Goal: Communication & Community: Share content

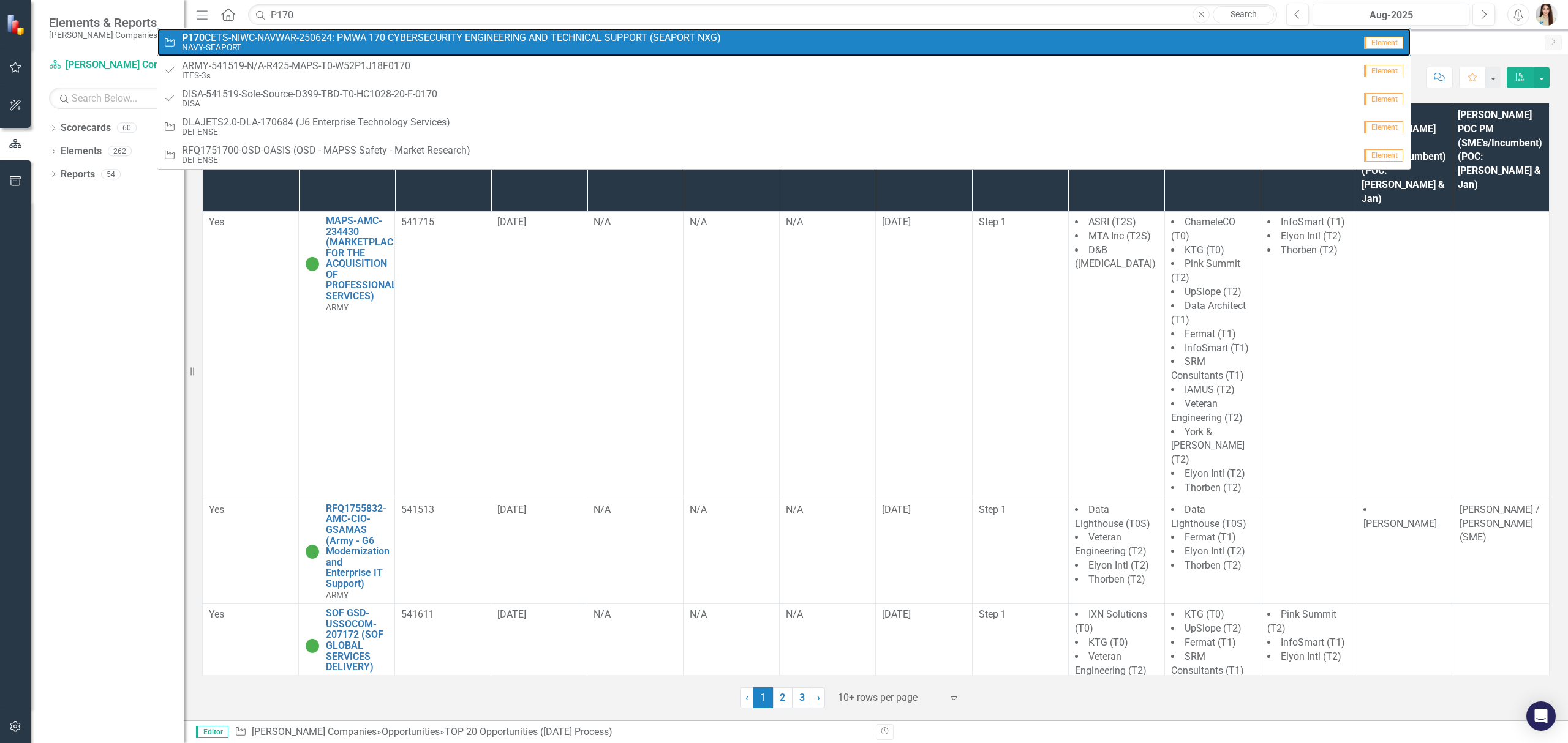
click at [355, 37] on span "P170 CETS-NIWC-NAVWAR-250624: PMWA 170 CYBERSECURITY ENGINEERING AND TECHNICAL …" at bounding box center [451, 38] width 539 height 11
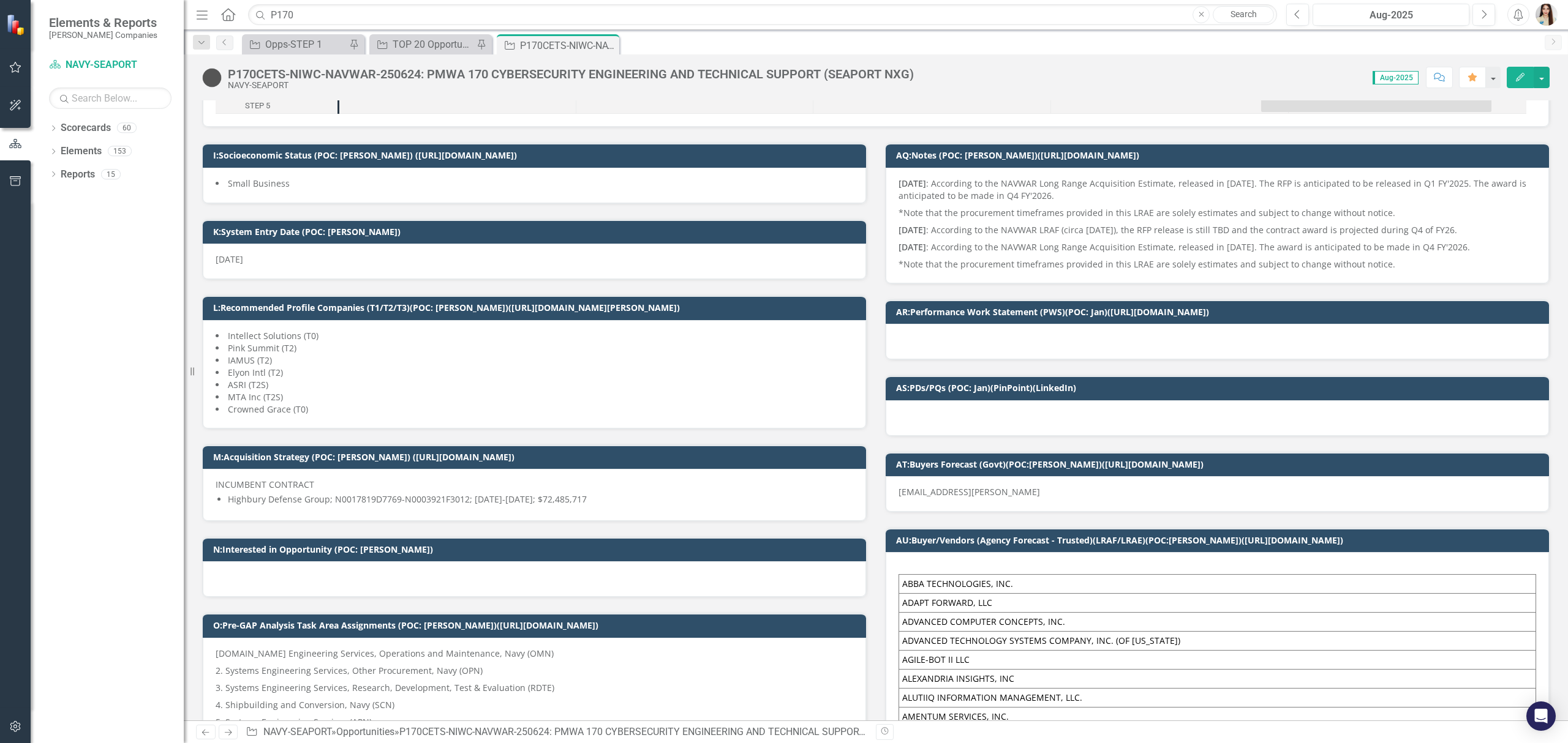
scroll to position [326, 0]
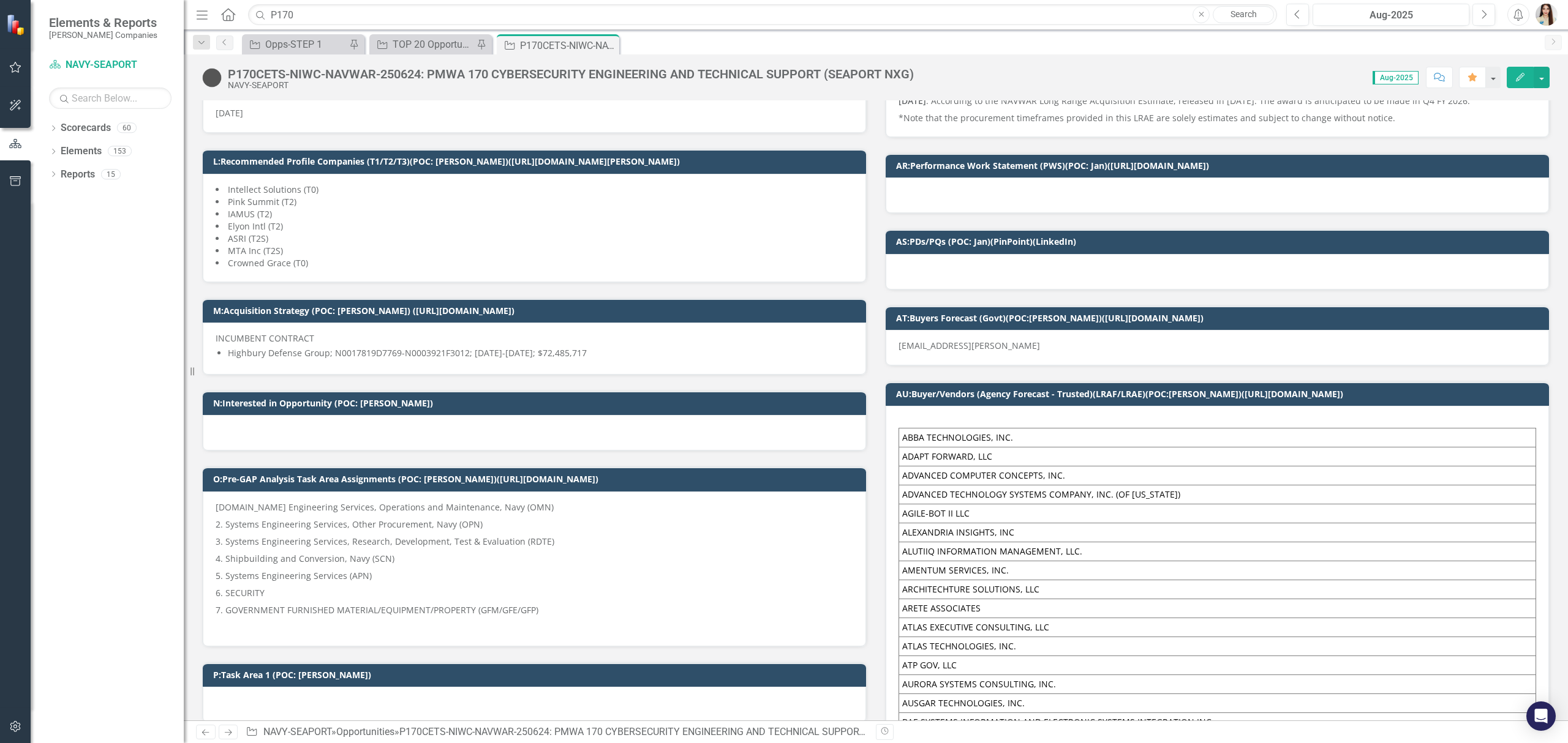
click at [514, 74] on div "P170CETS-NIWC-NAVWAR-250624: PMWA 170 CYBERSECURITY ENGINEERING AND TECHNICAL S…" at bounding box center [571, 74] width 686 height 14
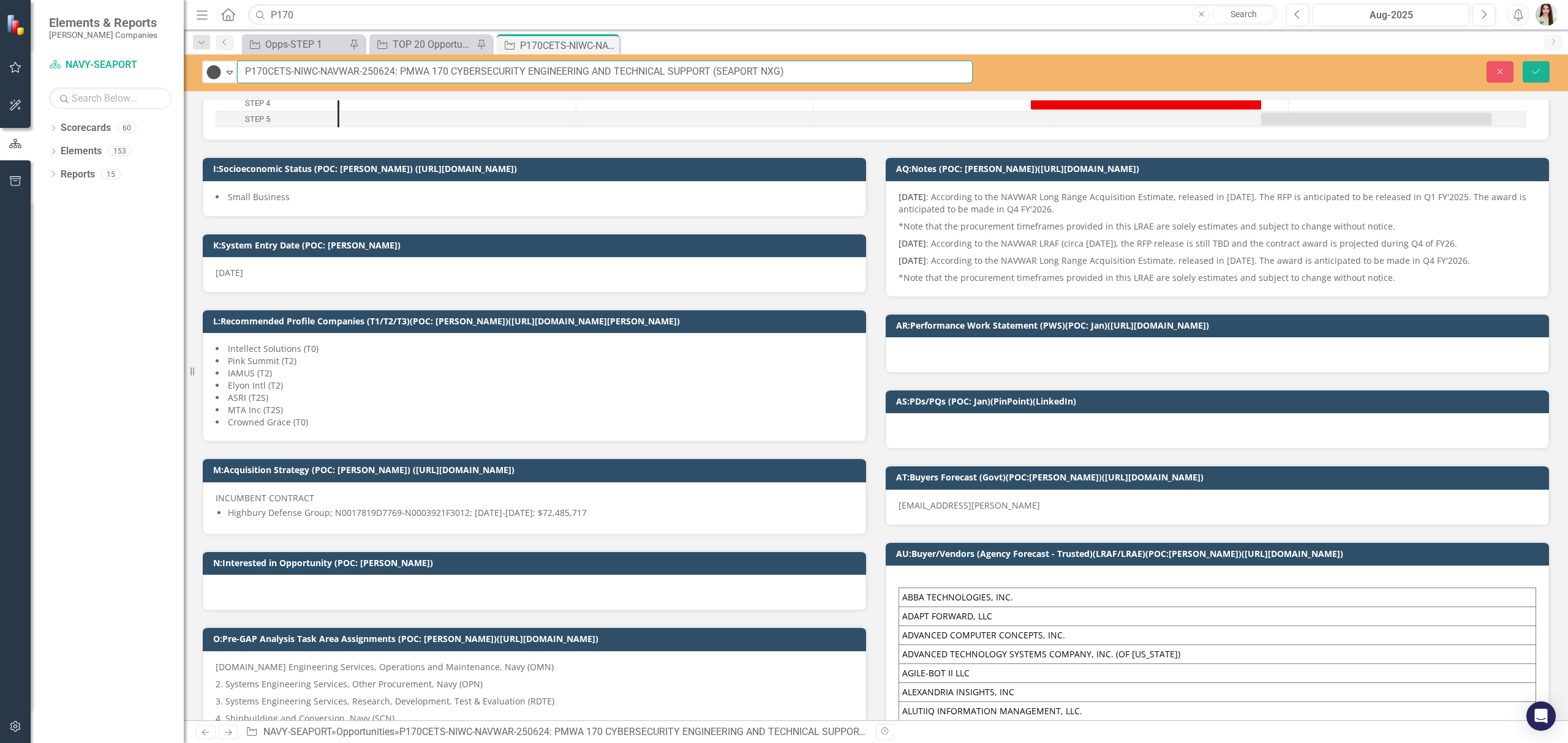
scroll to position [0, 0]
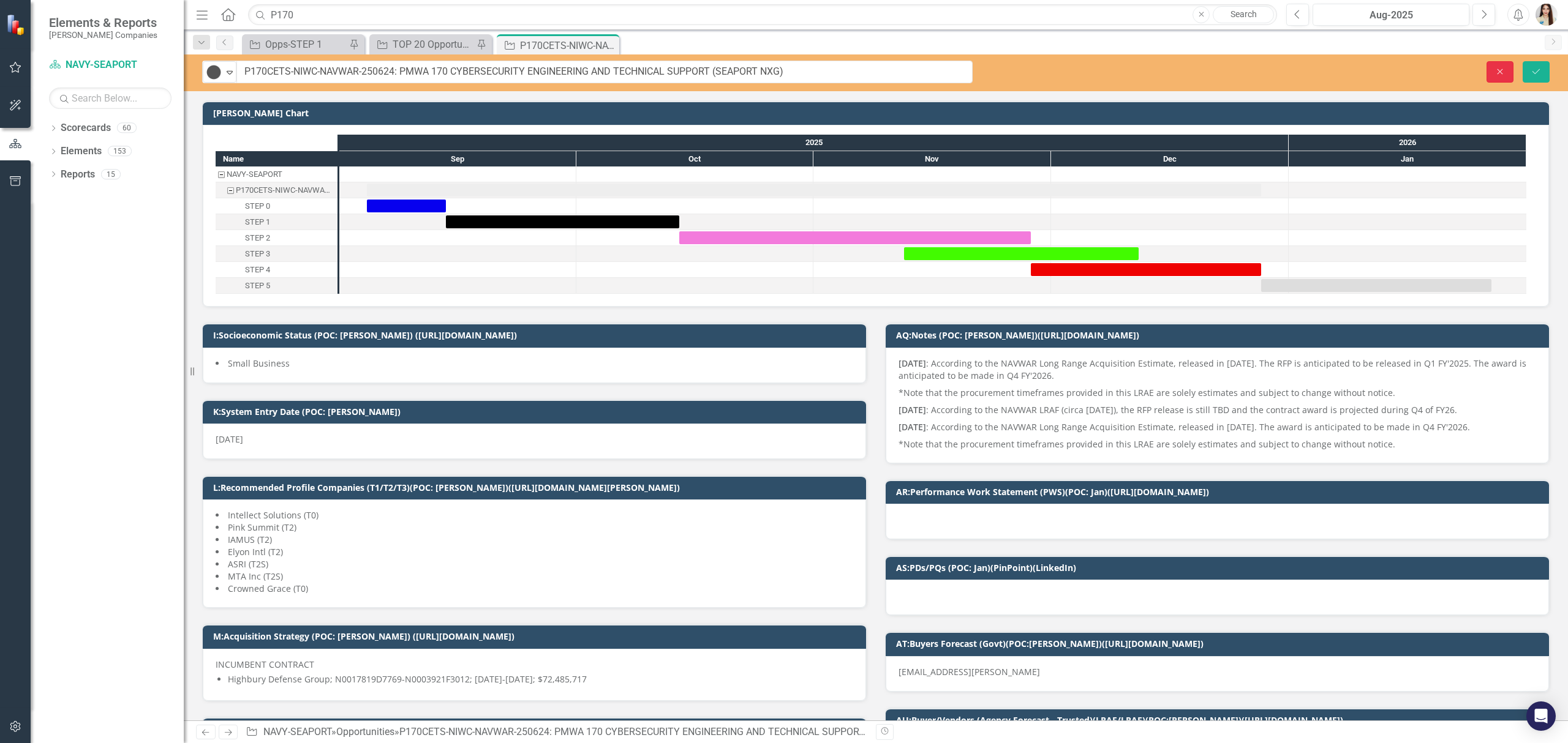
click at [1501, 69] on icon "Close" at bounding box center [1500, 71] width 11 height 8
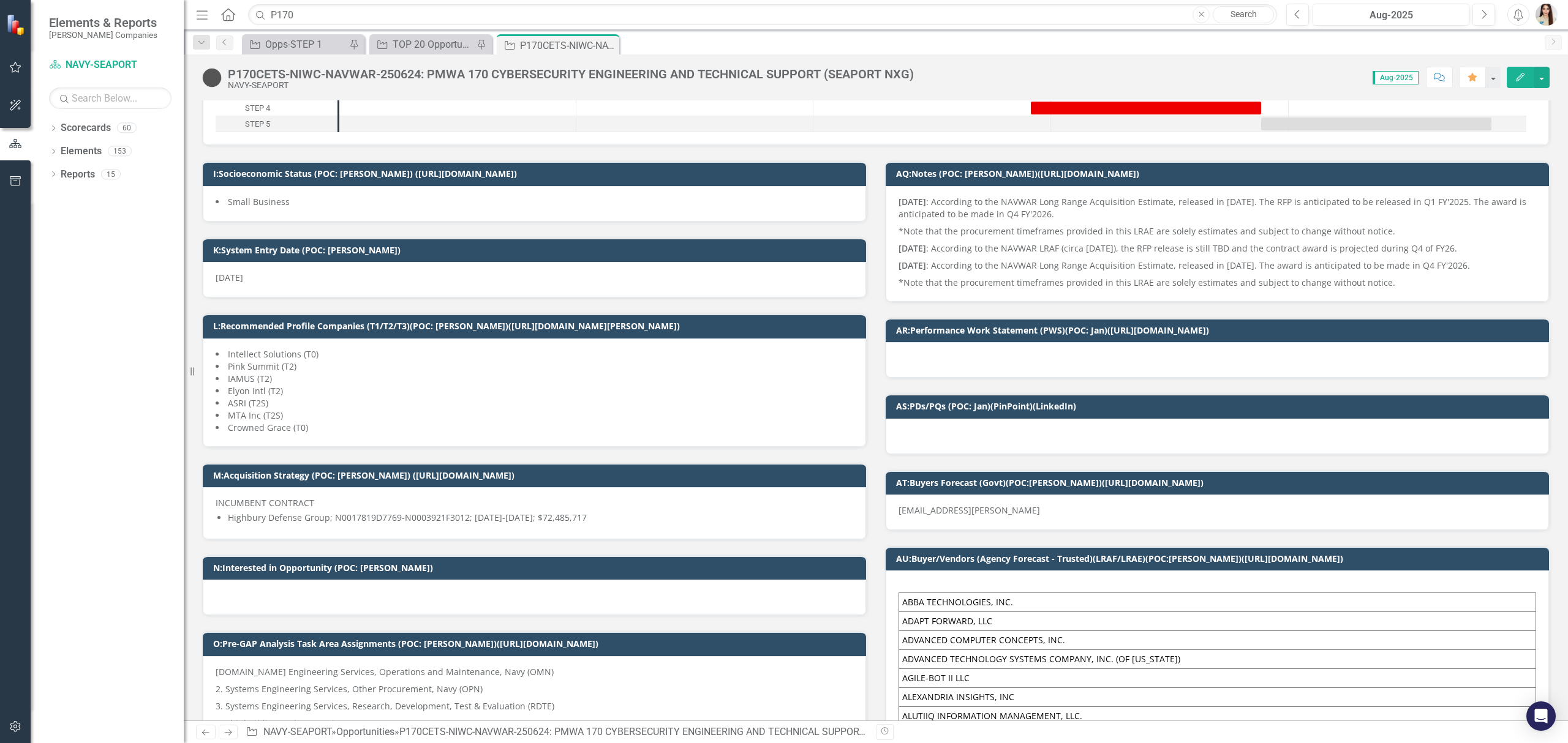
scroll to position [163, 0]
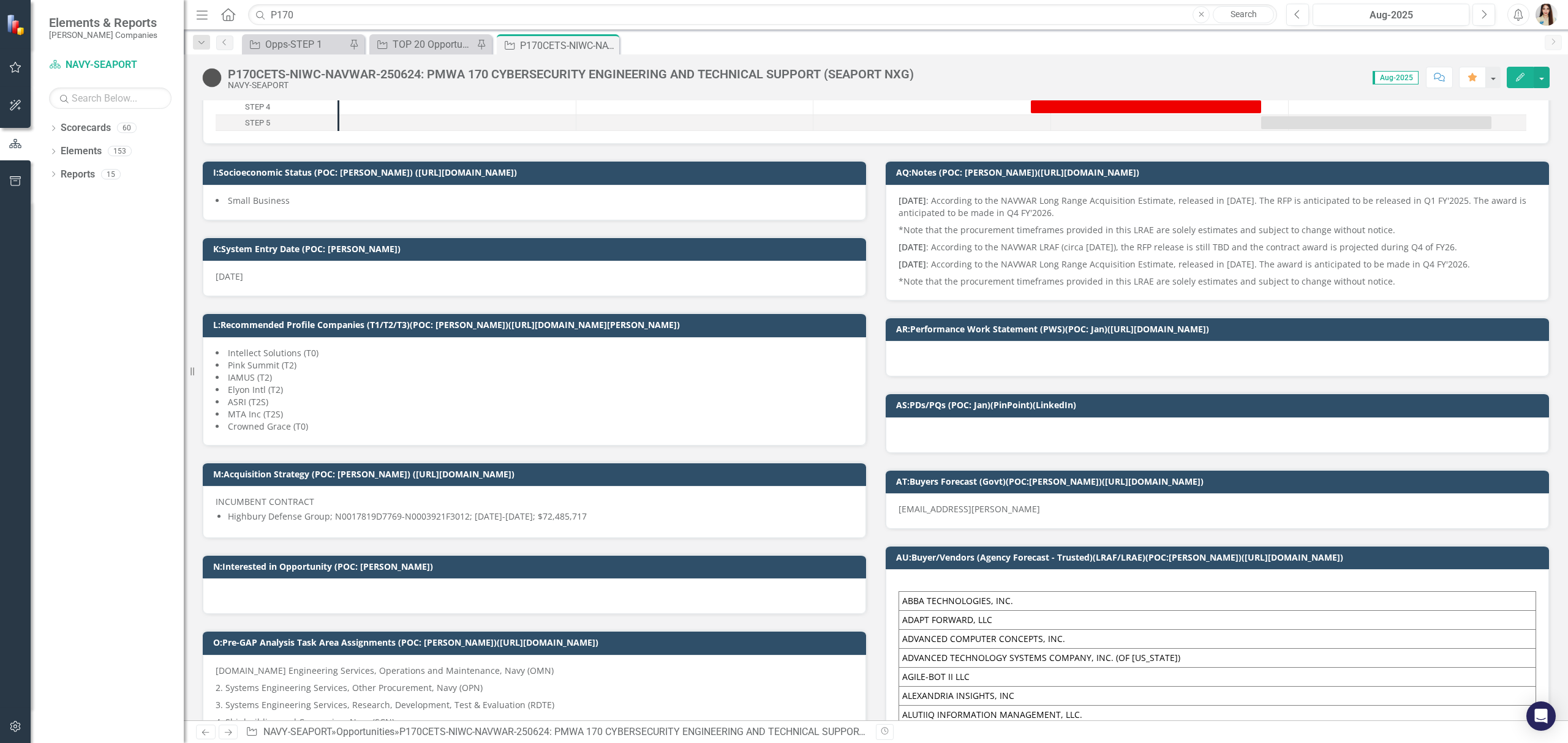
click at [979, 438] on div at bounding box center [1217, 435] width 663 height 35
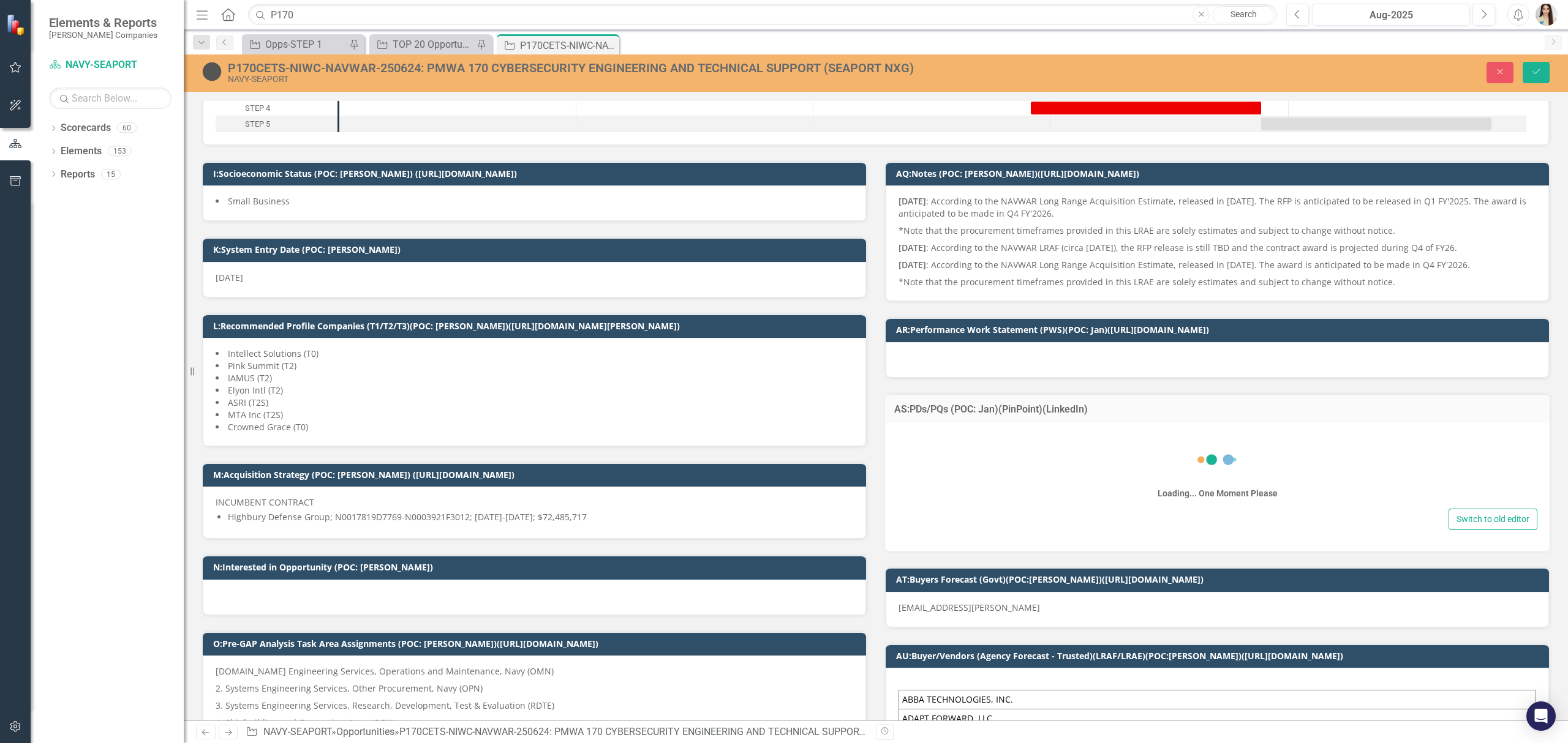
click at [959, 466] on div "Loading... One Moment Please" at bounding box center [1218, 471] width 640 height 71
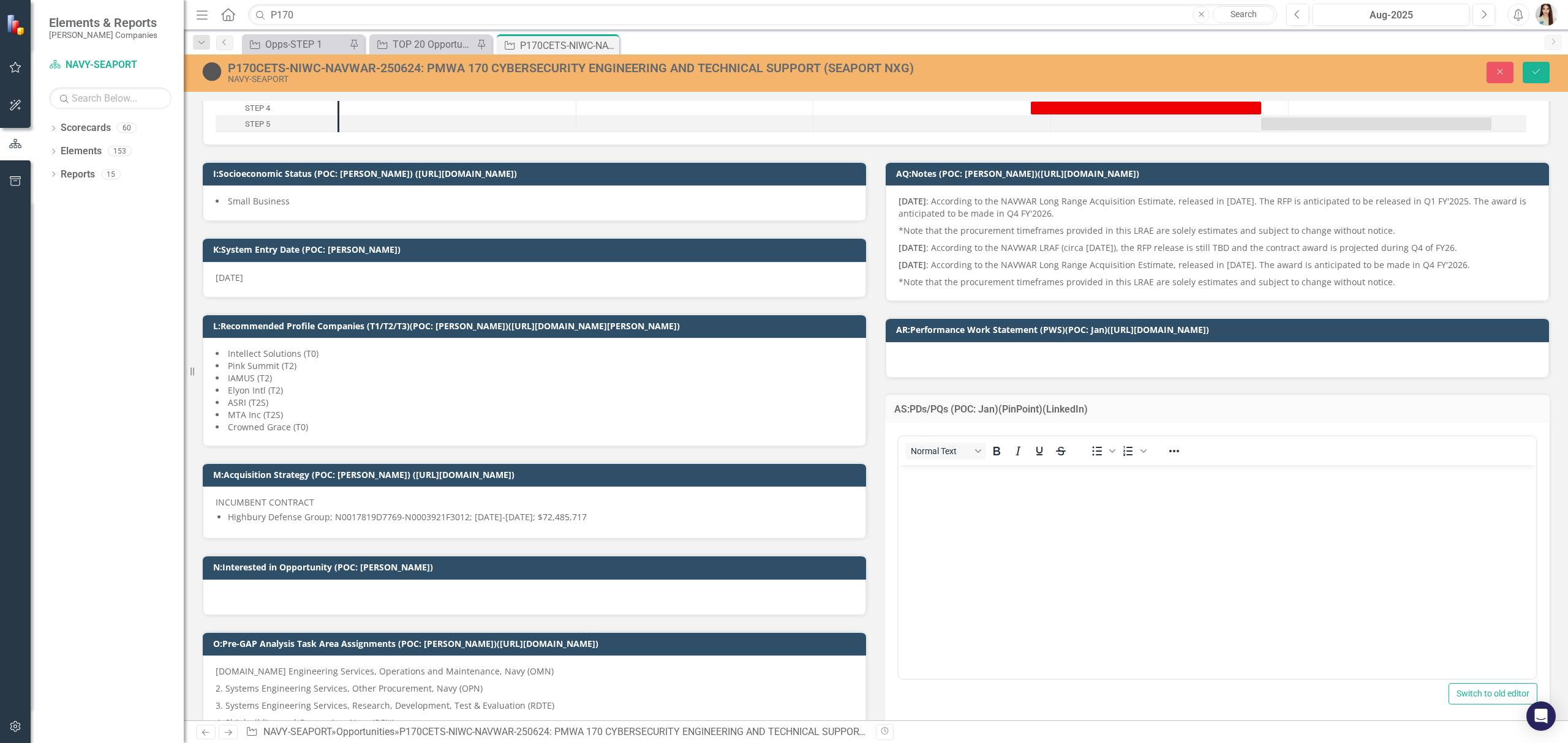
scroll to position [0, 0]
click at [1007, 464] on div "Normal Text To open the popup, press Shift+Enter To open the popup, press Shift…" at bounding box center [1217, 451] width 638 height 29
click at [1012, 473] on p "Rich Text Area. Press ALT-0 for help." at bounding box center [1217, 475] width 632 height 15
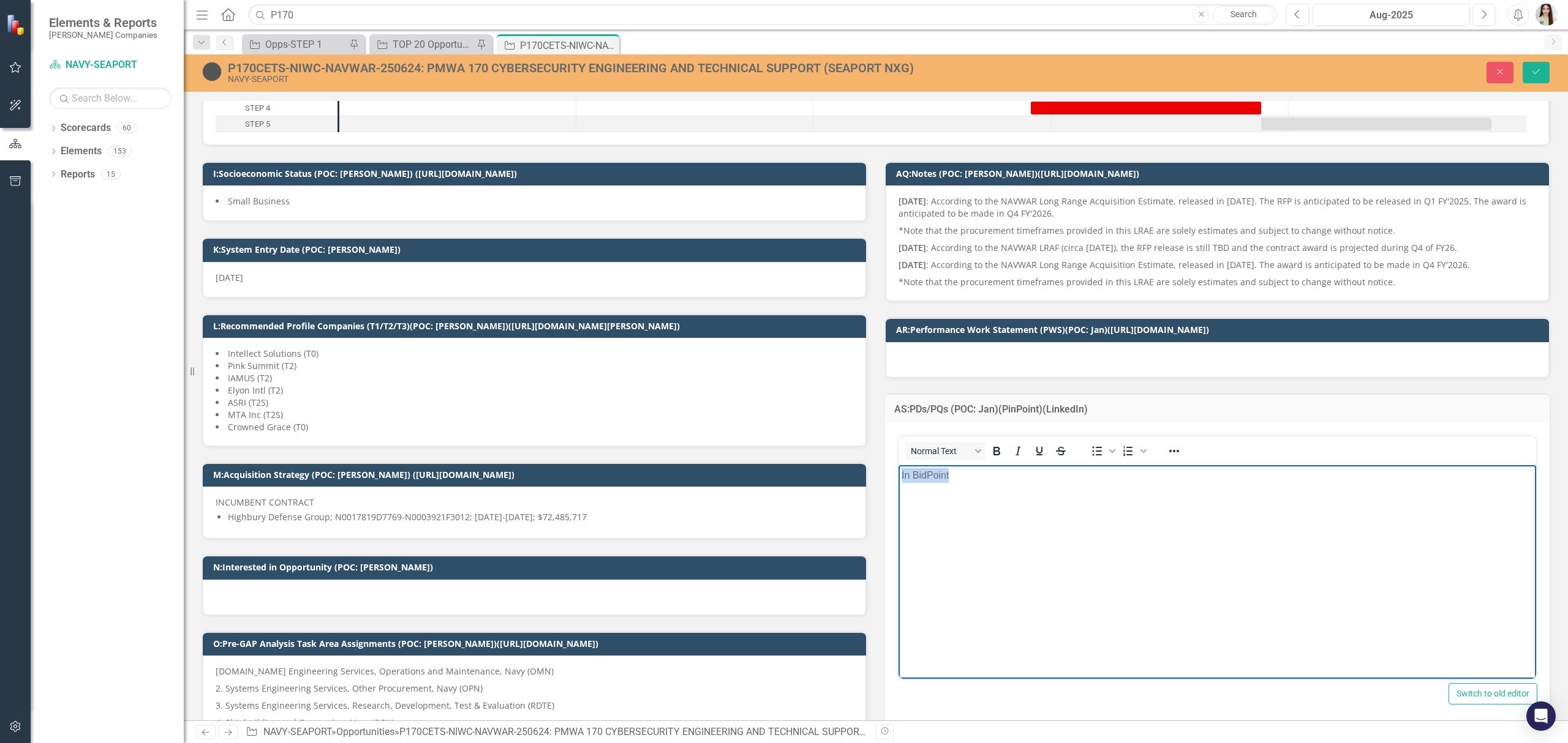
drag, startPoint x: 868, startPoint y: 484, endPoint x: 838, endPoint y: 484, distance: 30.0
click at [898, 484] on html "In BidPoint" at bounding box center [1217, 557] width 638 height 183
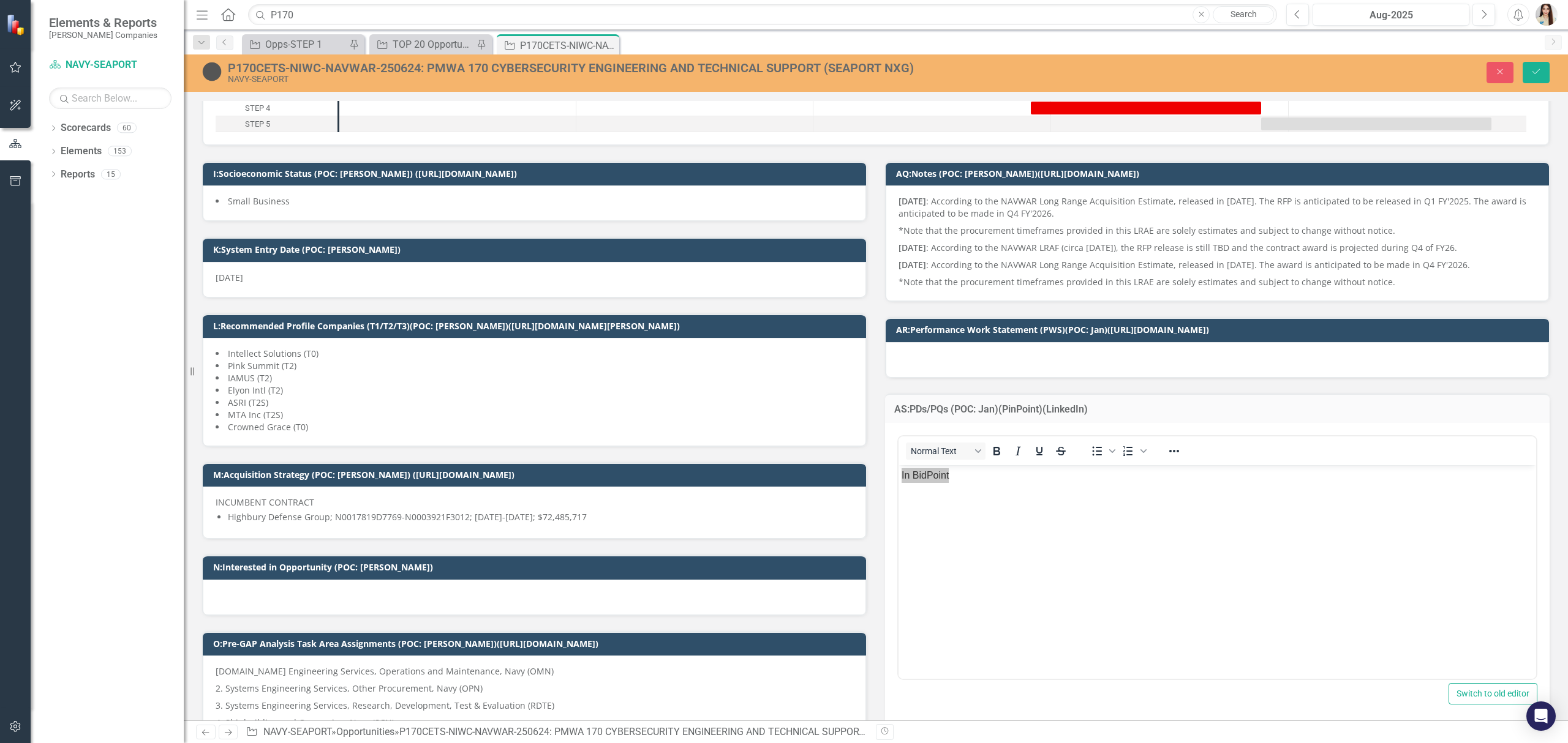
click at [1182, 452] on div at bounding box center [1174, 451] width 35 height 24
click at [1176, 452] on icon "Reveal or hide additional toolbar items" at bounding box center [1174, 451] width 15 height 15
click at [1235, 476] on icon "Insert/edit link" at bounding box center [1233, 473] width 15 height 15
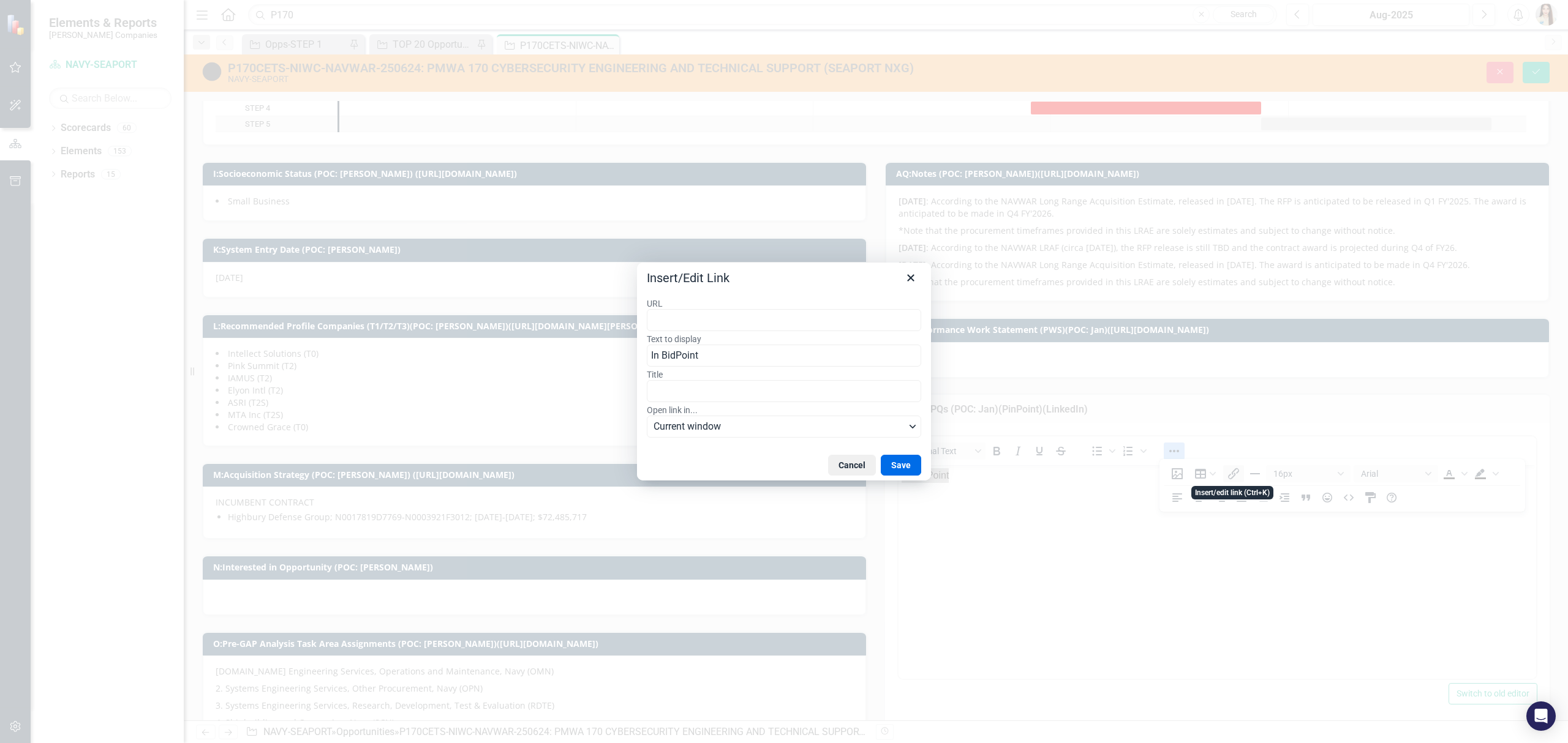
type input "P170CETS"
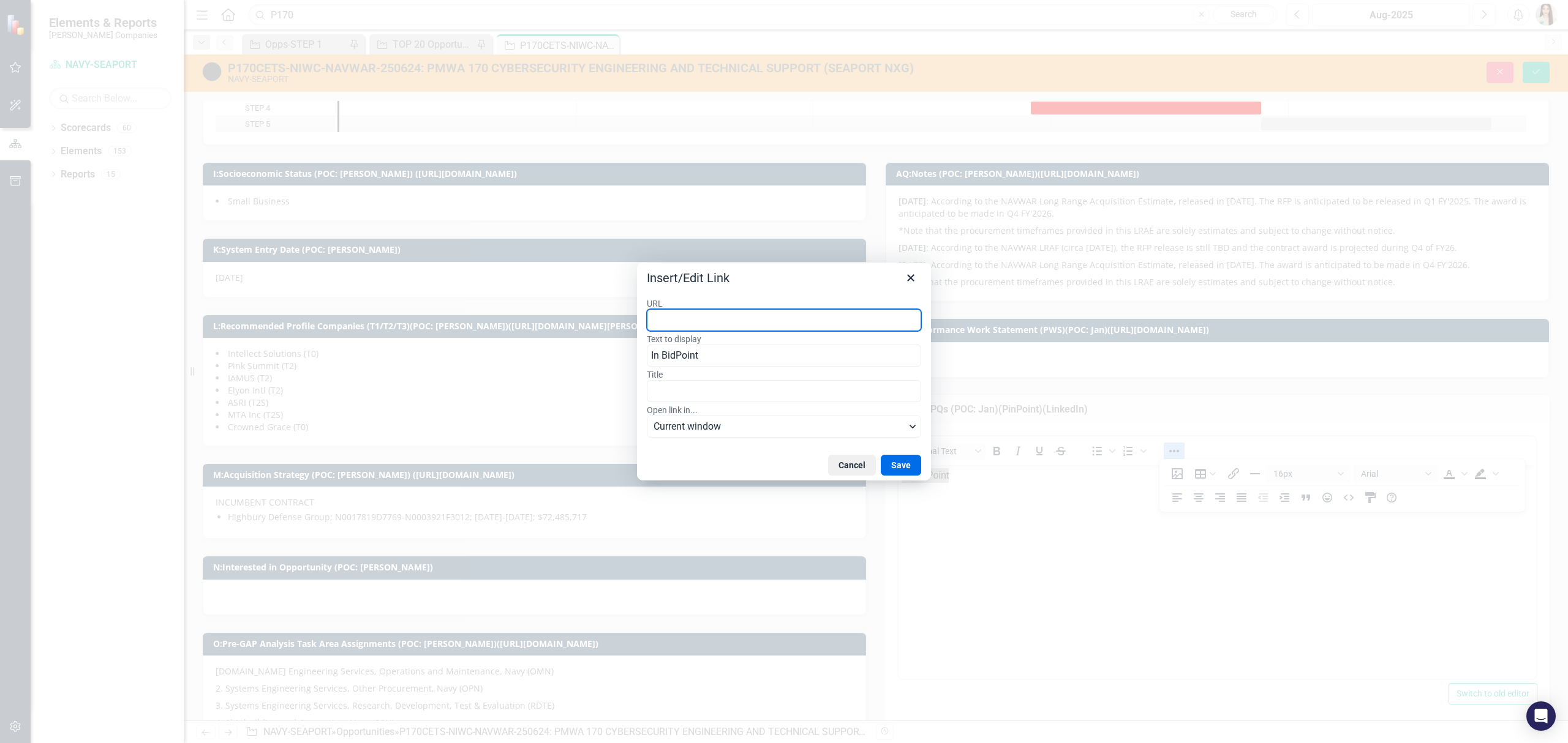
paste input "[URL][DOMAIN_NAME][PERSON_NAME]"
type input "[URL][DOMAIN_NAME][PERSON_NAME]"
click at [899, 466] on button "Save" at bounding box center [901, 466] width 41 height 21
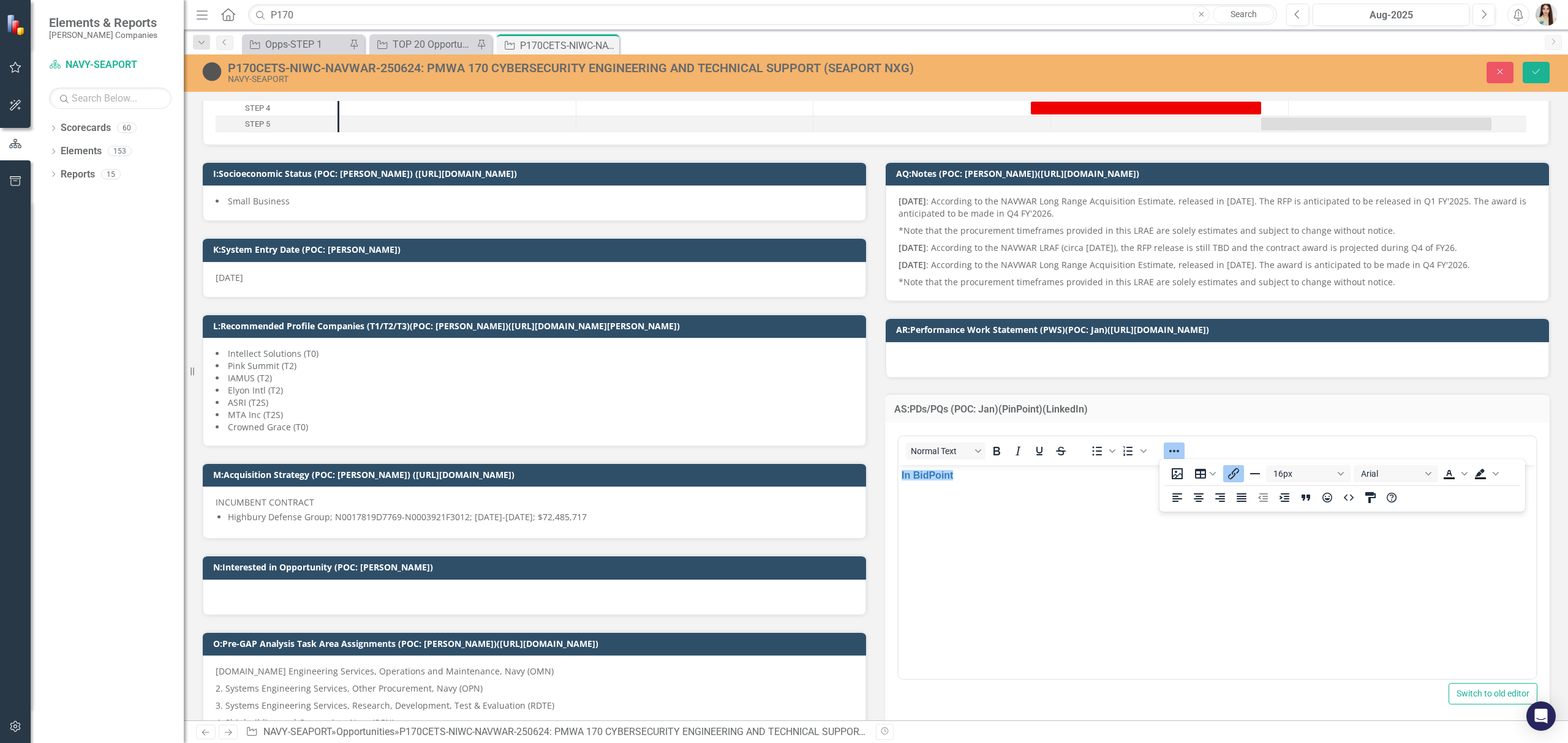
click at [1022, 371] on div at bounding box center [1217, 360] width 663 height 35
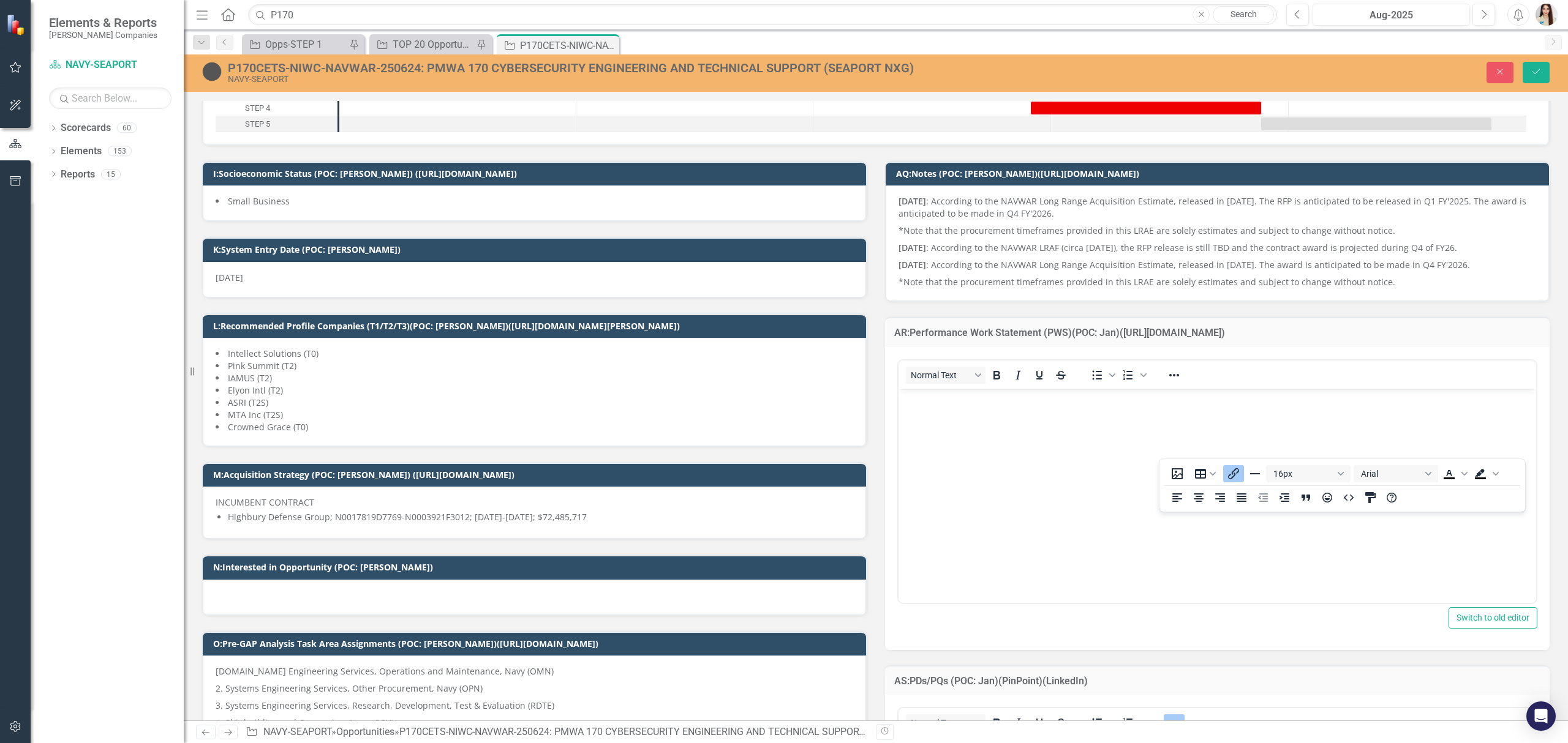
scroll to position [0, 0]
click at [996, 428] on body "Rich Text Area. Press ALT-0 for help." at bounding box center [1217, 480] width 638 height 183
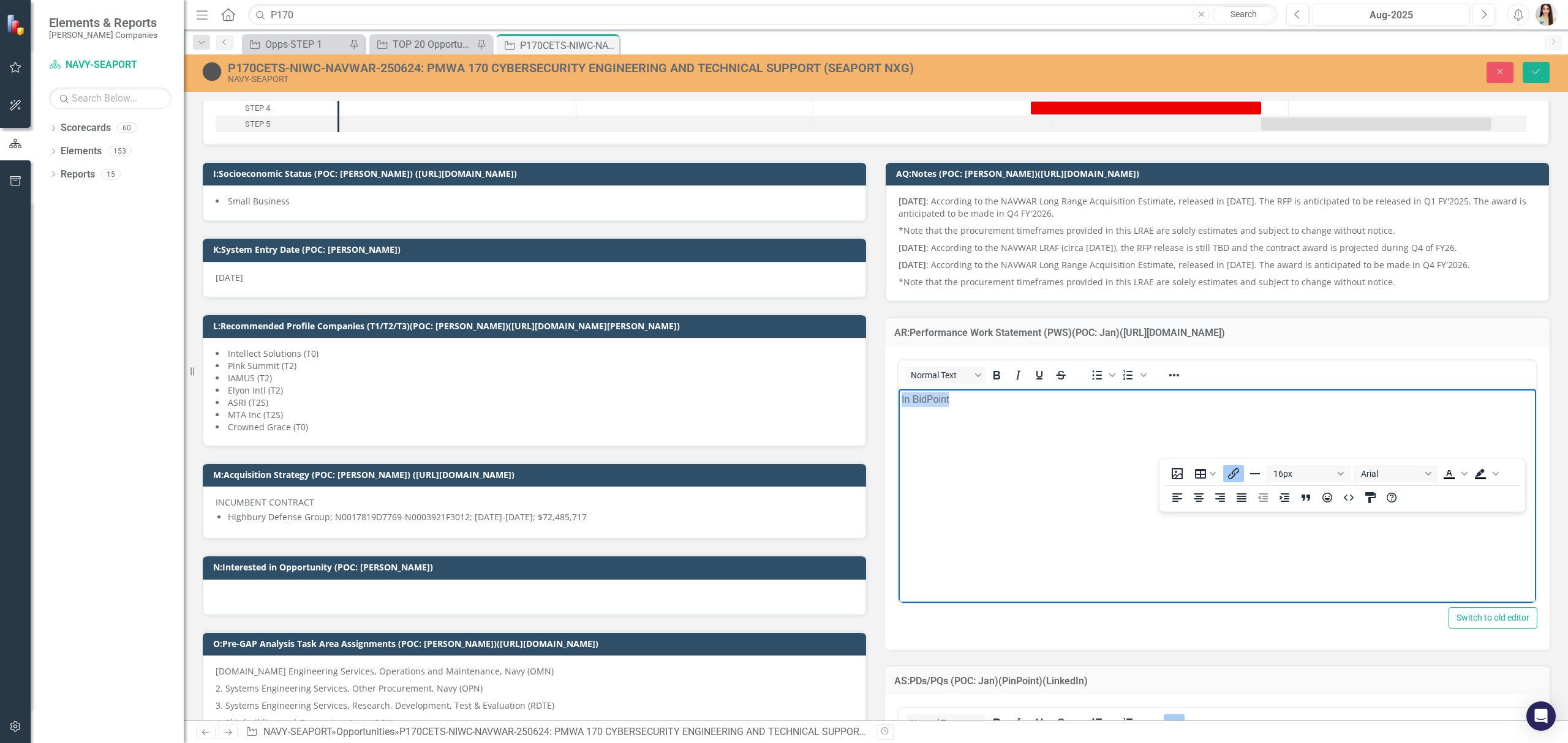
drag, startPoint x: 991, startPoint y: 406, endPoint x: 752, endPoint y: 405, distance: 239.0
click at [898, 405] on html "In BidPoint" at bounding box center [1217, 480] width 638 height 183
click at [1169, 375] on icon "Reveal or hide additional toolbar items" at bounding box center [1174, 375] width 10 height 3
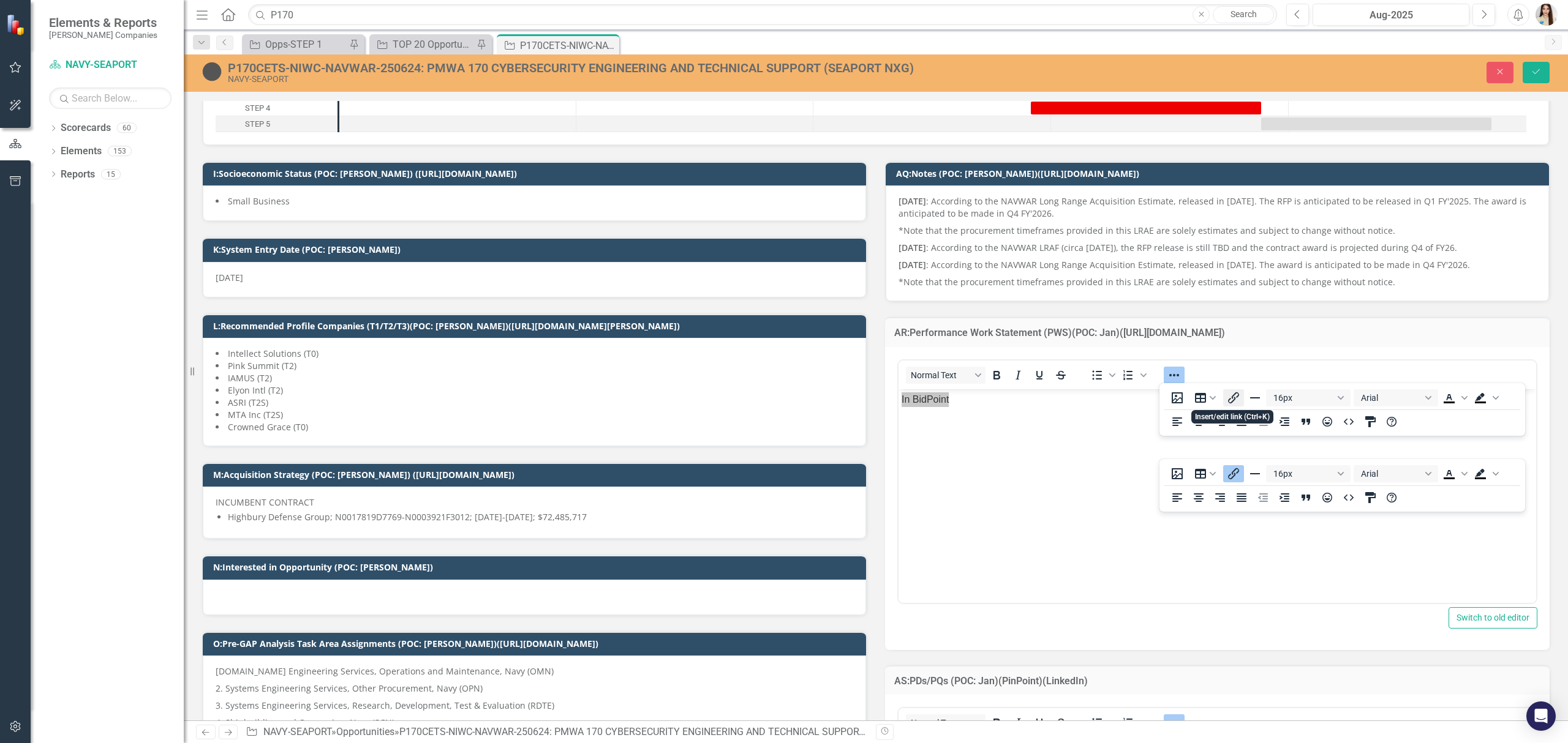
click at [1236, 397] on icon "Insert/edit link" at bounding box center [1233, 398] width 15 height 15
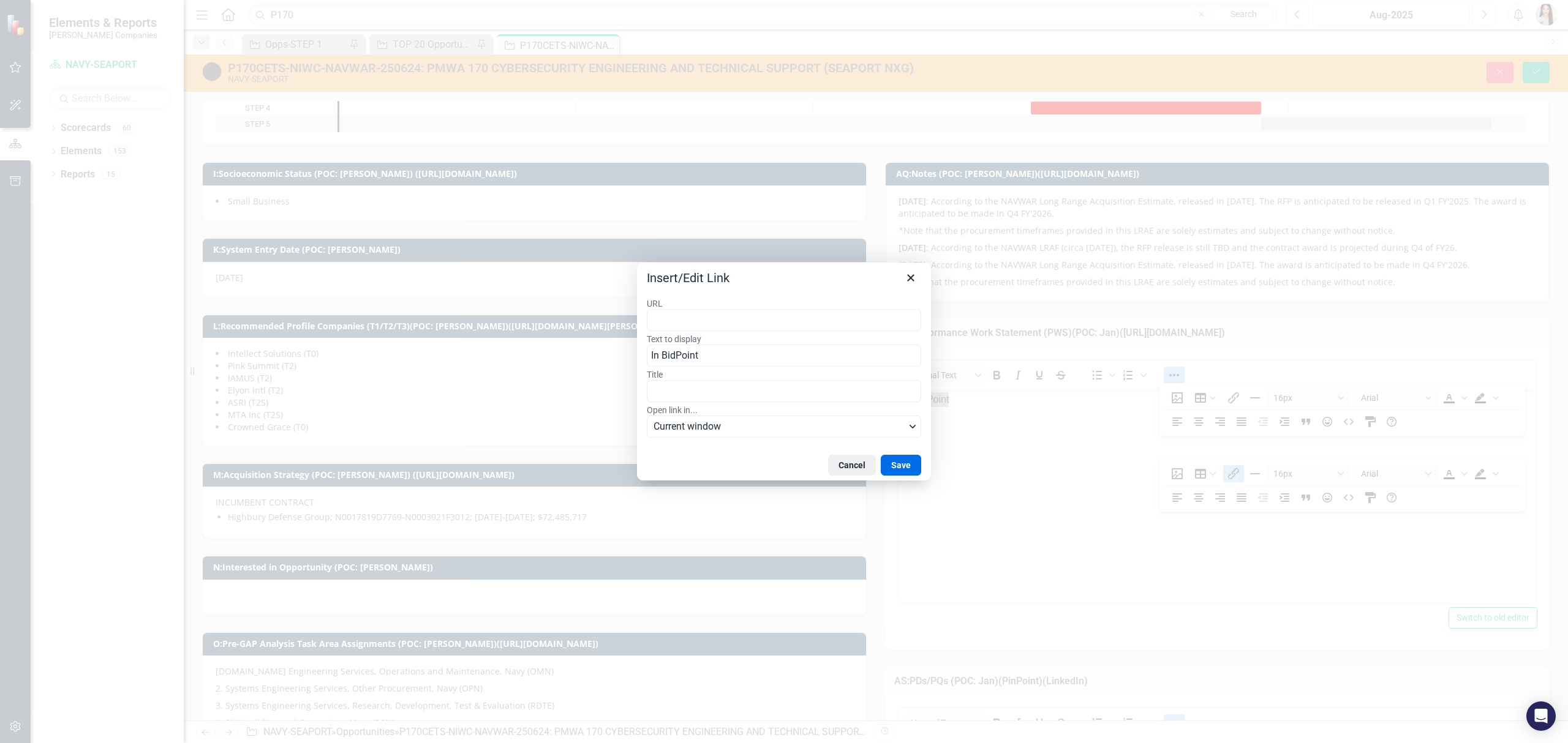
type input "[URL][DOMAIN_NAME][PERSON_NAME]"
click at [900, 458] on button "Save" at bounding box center [901, 466] width 41 height 21
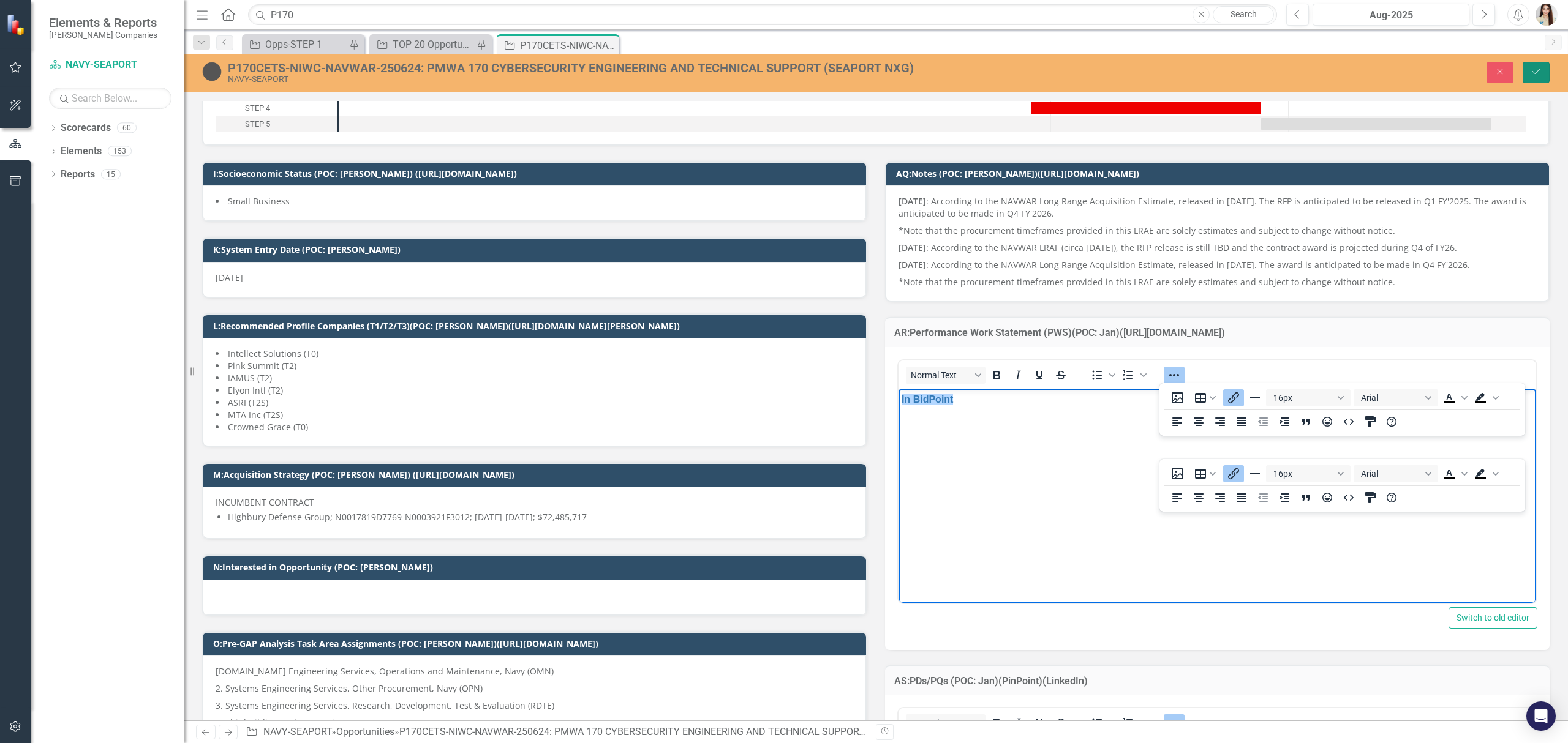
click at [1539, 70] on icon "submit" at bounding box center [1536, 72] width 7 height 5
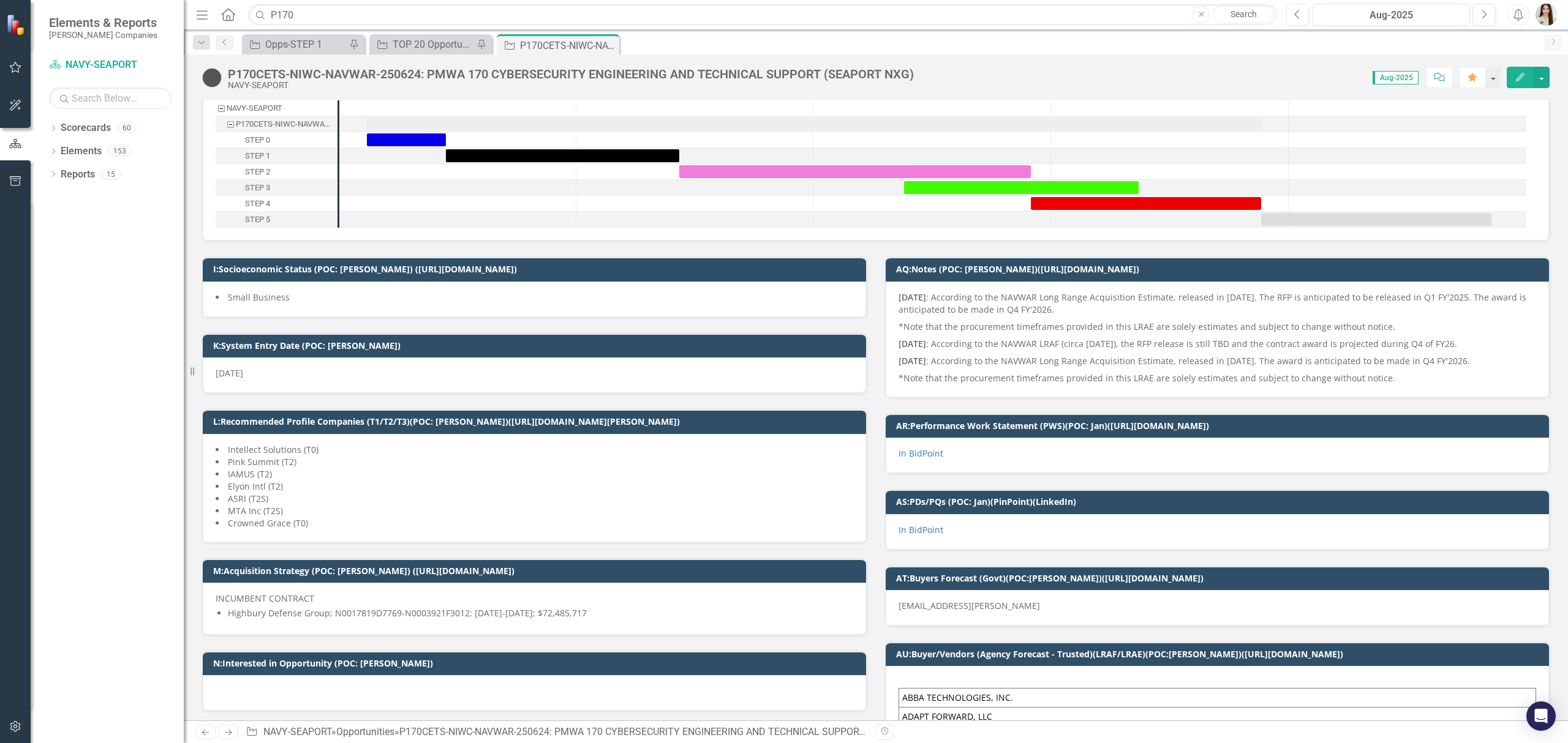
scroll to position [163, 0]
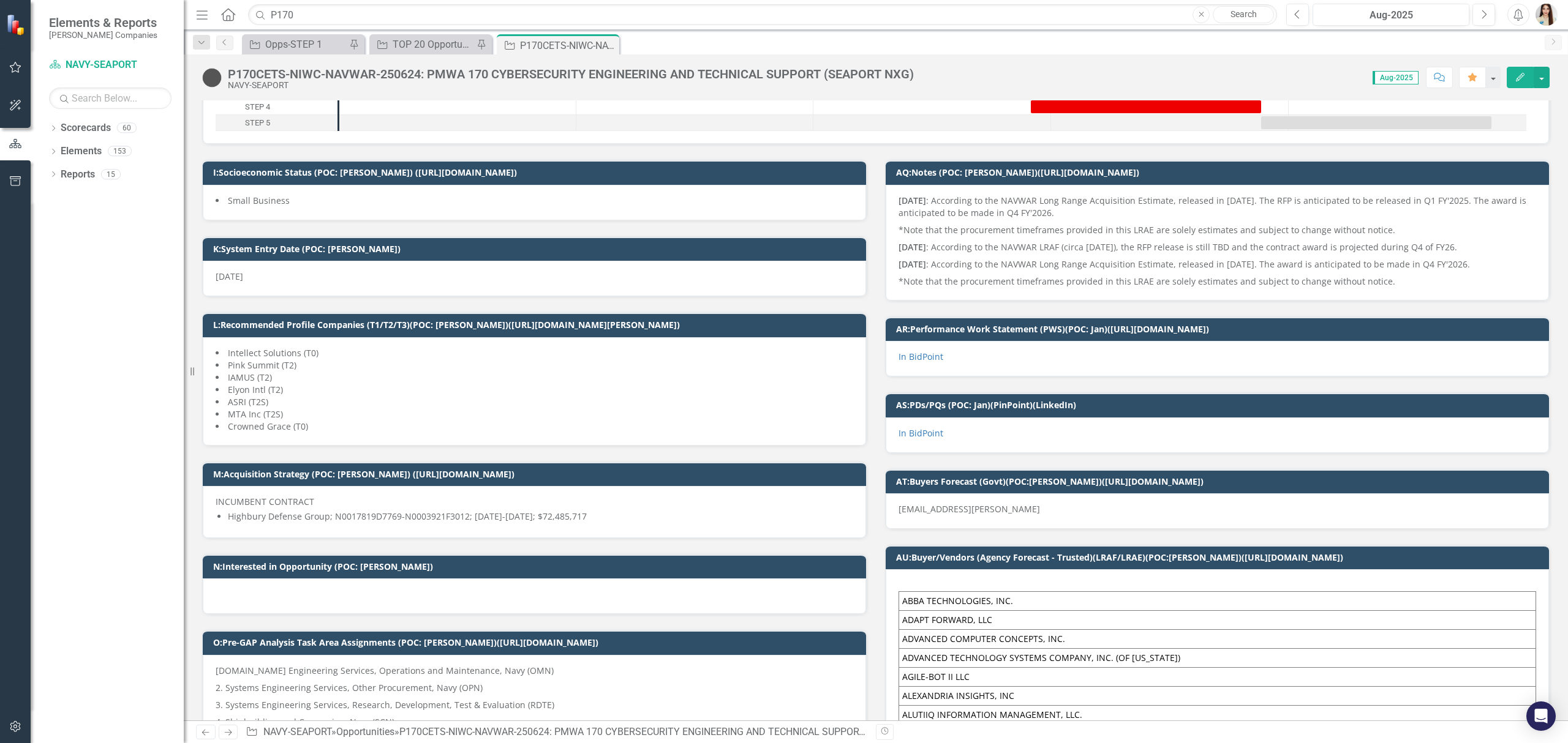
click at [1434, 79] on icon "Comment" at bounding box center [1439, 77] width 11 height 8
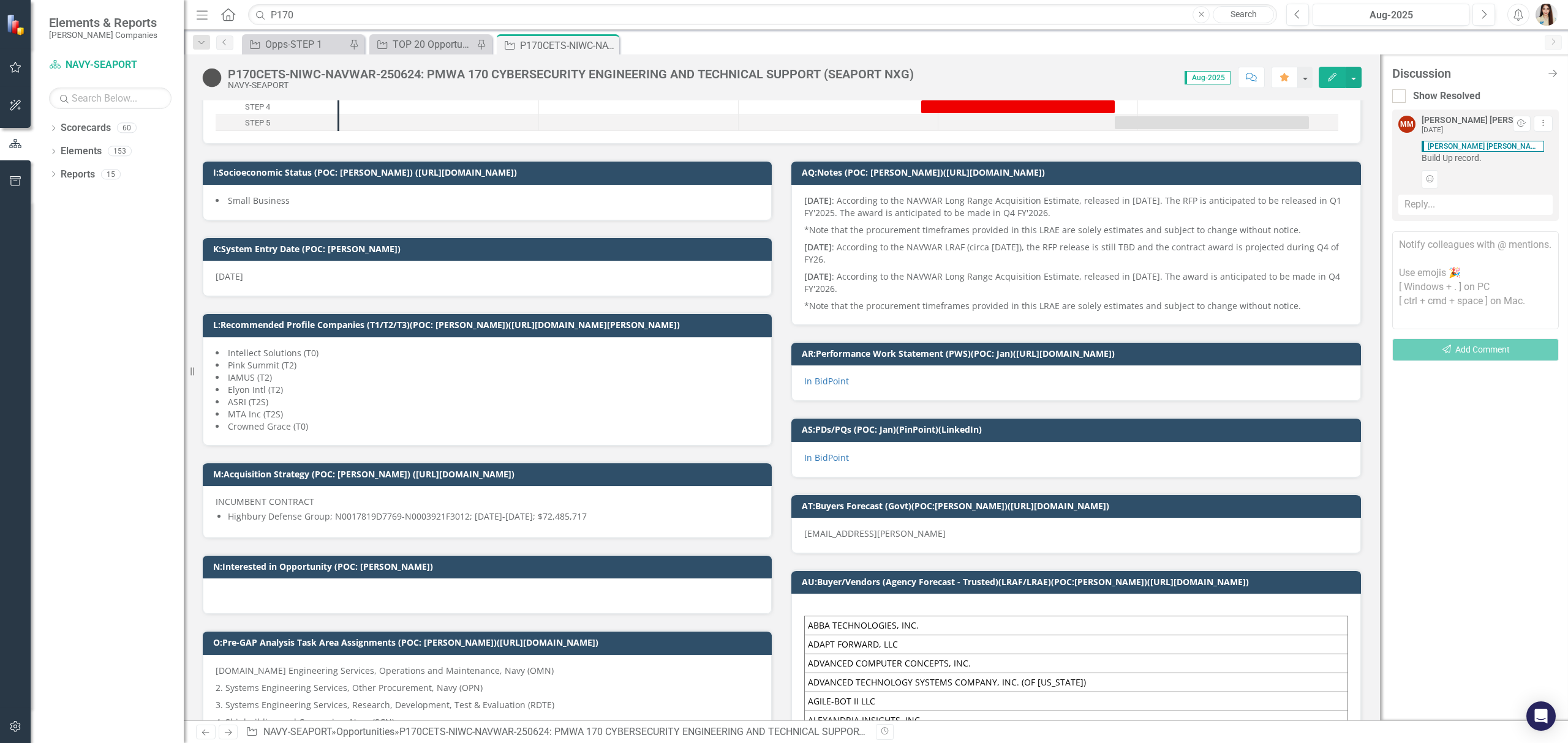
click at [1458, 253] on textarea at bounding box center [1475, 280] width 167 height 98
click at [1439, 242] on textarea "Hi Team! PDs and PQs is now up on BidPOint. Let me know if you need any assista…" at bounding box center [1475, 280] width 167 height 98
click at [1505, 258] on textarea "Hi Team! PDs and PQs is now up on BidPoint. Let me know if you need any assista…" at bounding box center [1475, 280] width 167 height 98
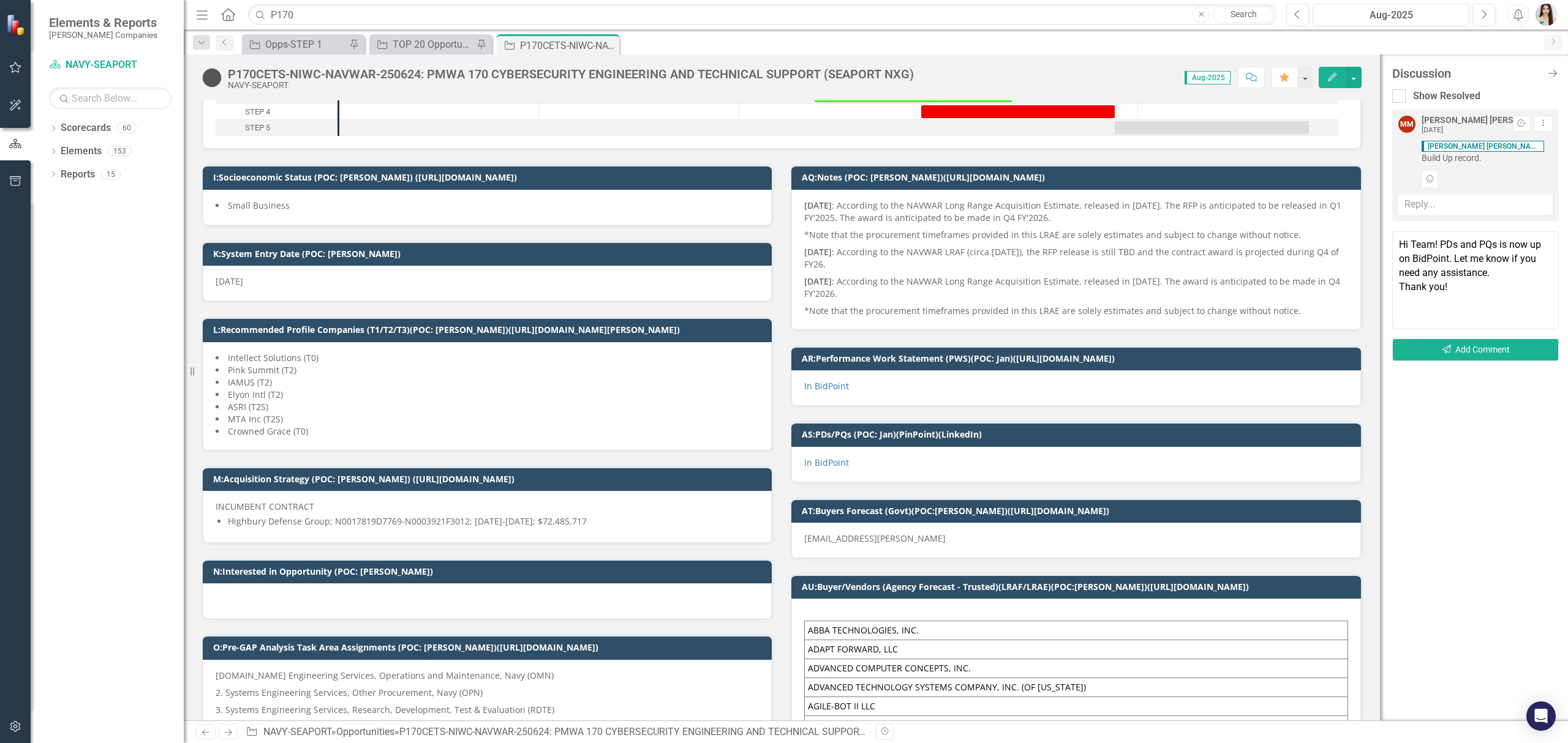
scroll to position [245, 0]
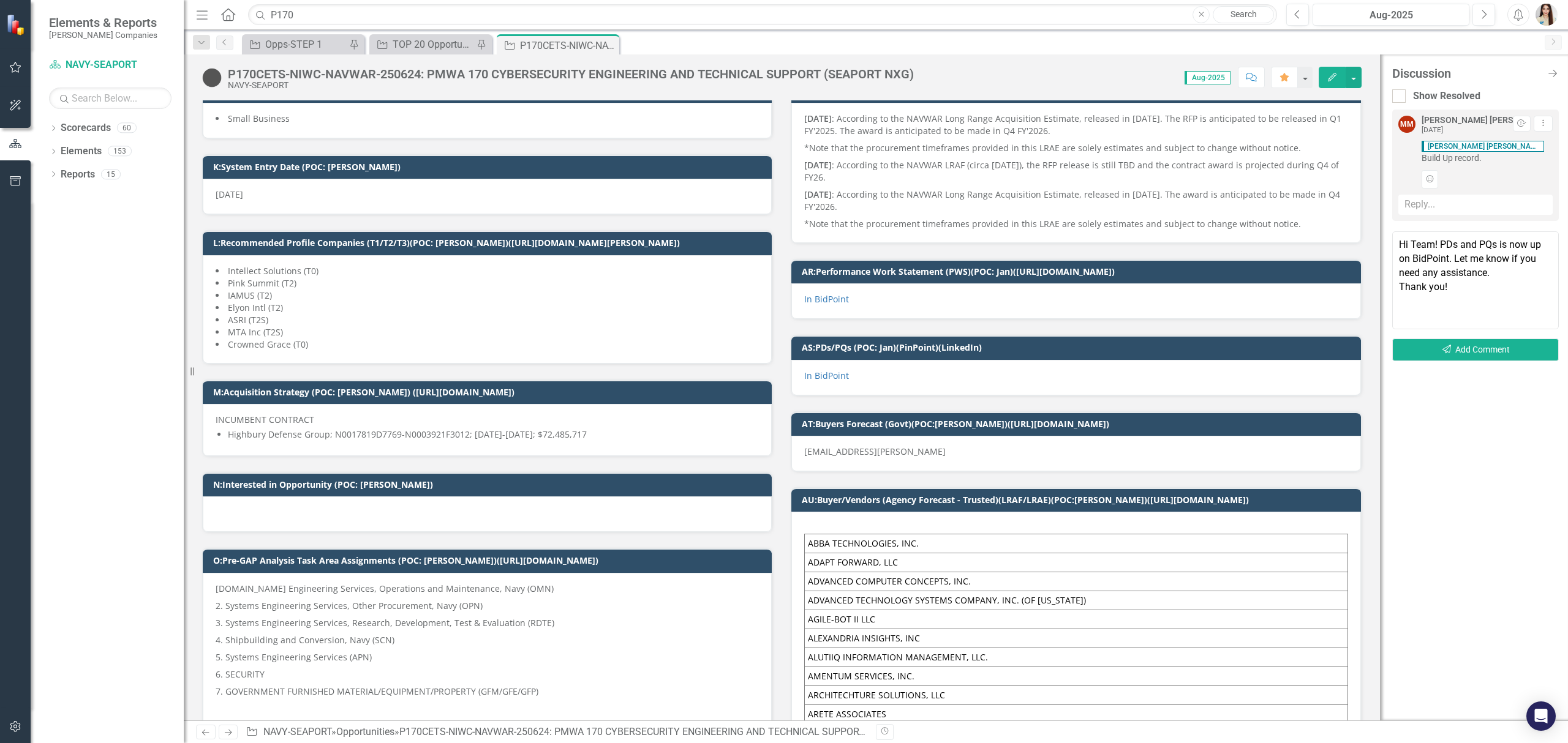
click at [1463, 285] on textarea "Hi Team! PDs and PQs is now up on BidPoint. Let me know if you need any assista…" at bounding box center [1475, 280] width 167 height 98
type textarea "Hi Team! PDs and PQs is now up on BidPoint. Let me know if you need any assista…"
click at [1491, 341] on button "Send Add Comment" at bounding box center [1475, 349] width 167 height 23
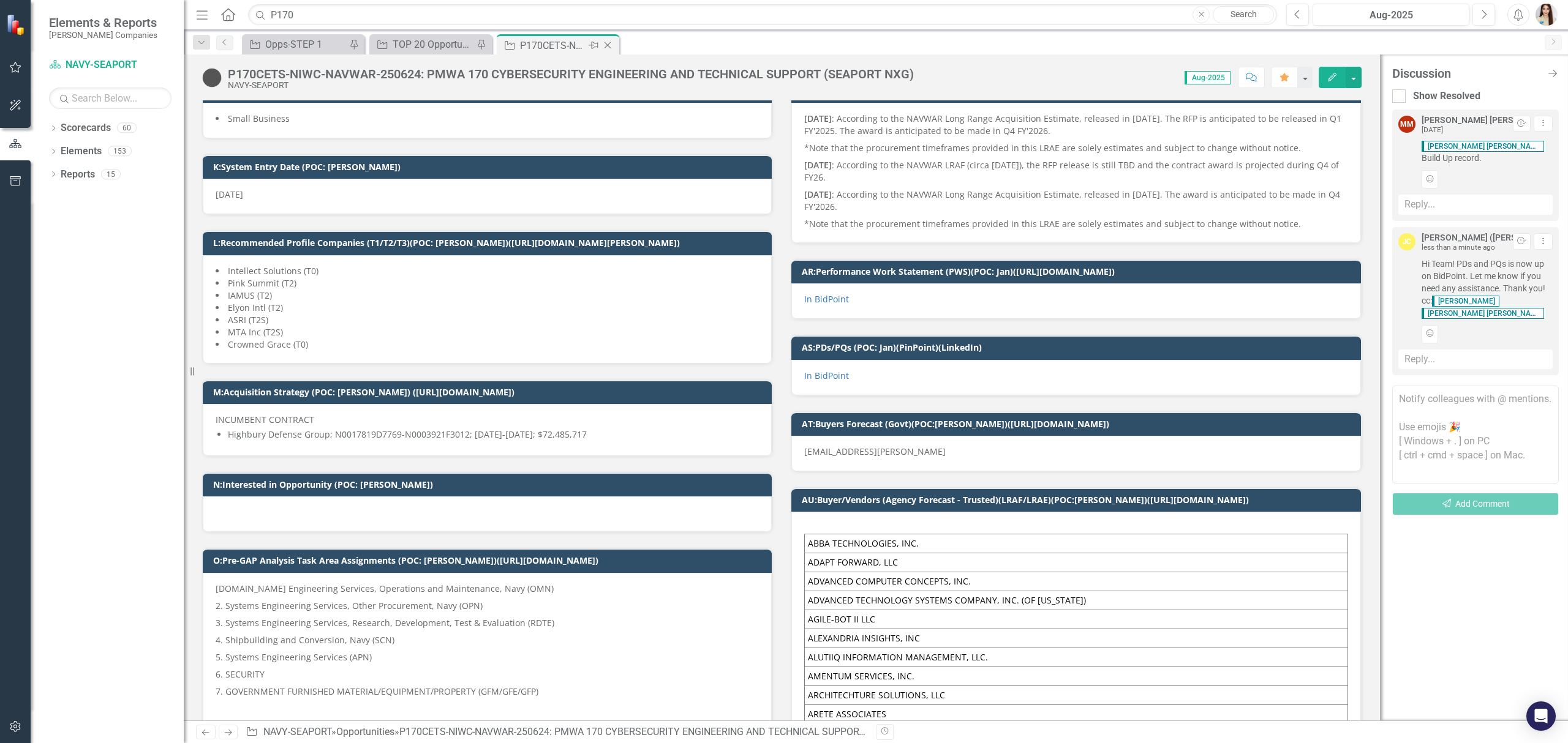
click at [606, 44] on icon "Close" at bounding box center [608, 45] width 12 height 10
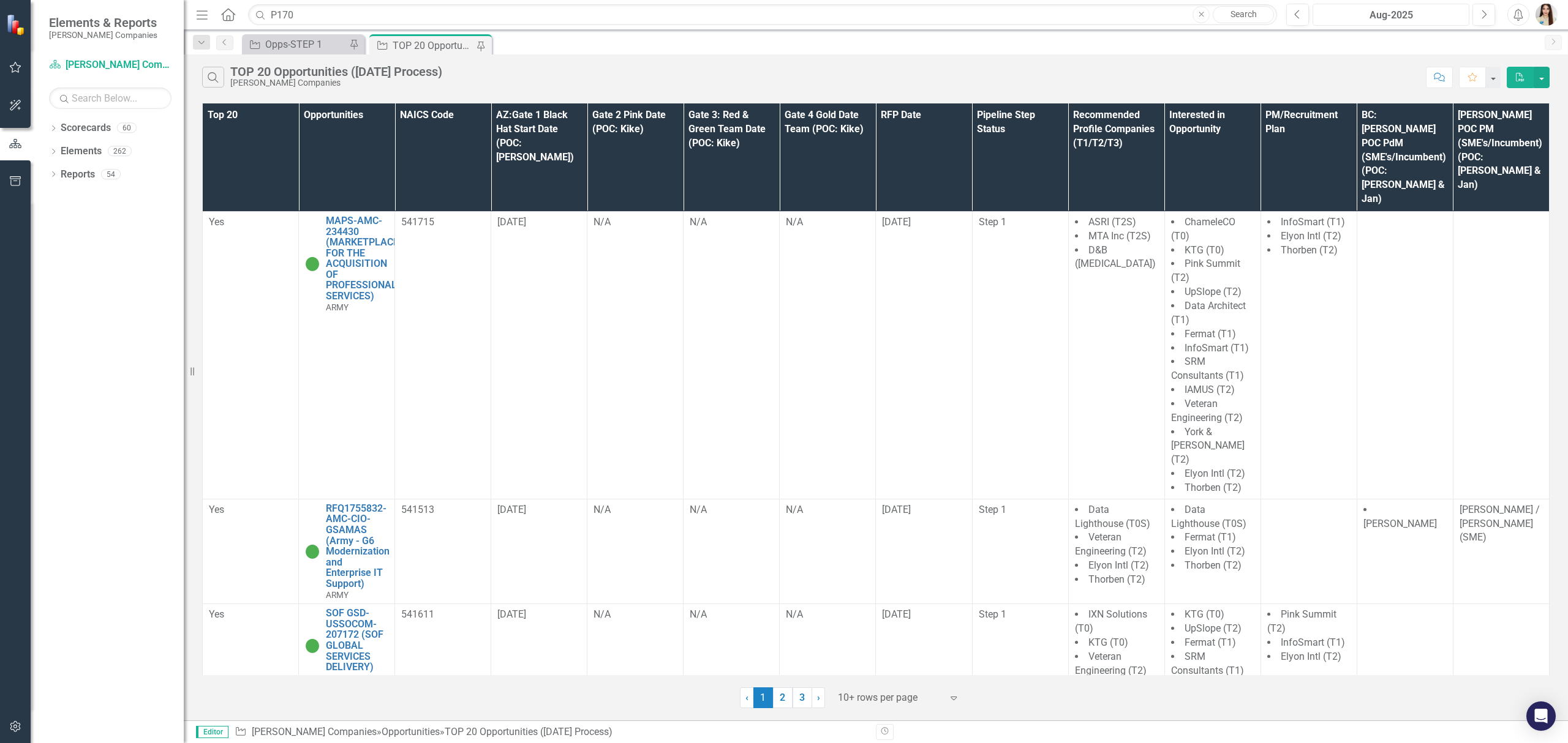
click at [1403, 15] on div "Aug-2025" at bounding box center [1391, 15] width 148 height 15
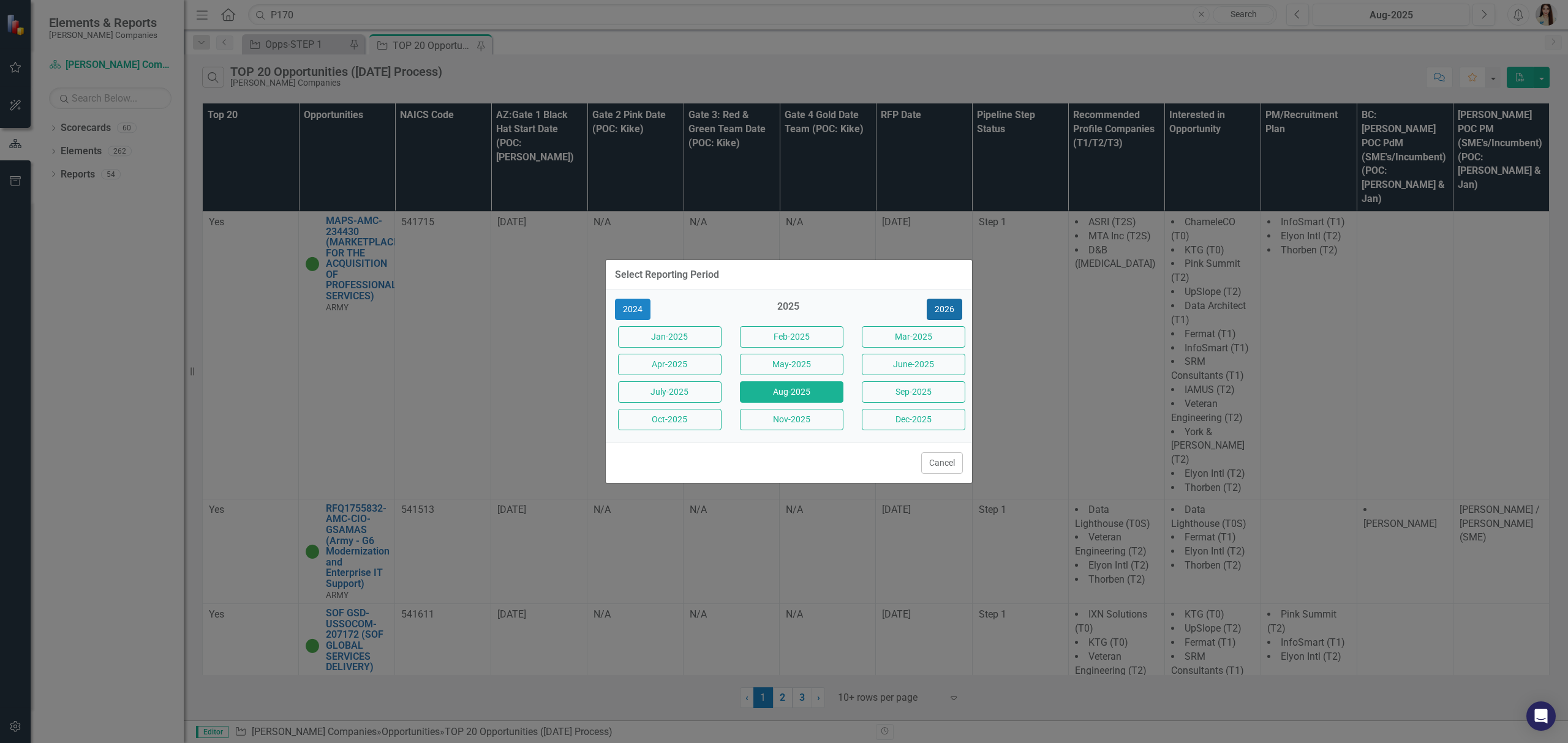
click at [961, 302] on button "2026" at bounding box center [945, 309] width 35 height 22
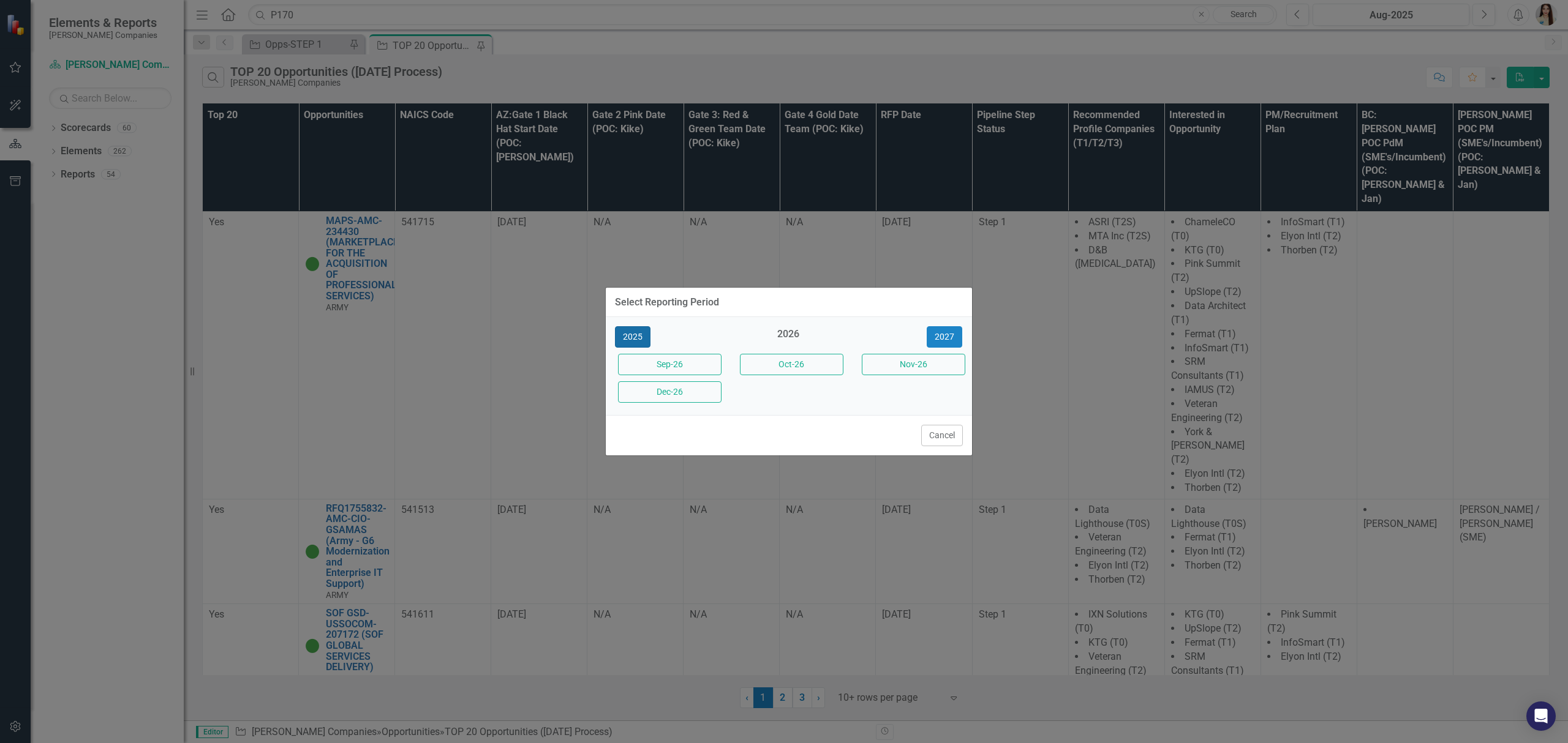
click at [641, 328] on button "2025" at bounding box center [632, 337] width 35 height 22
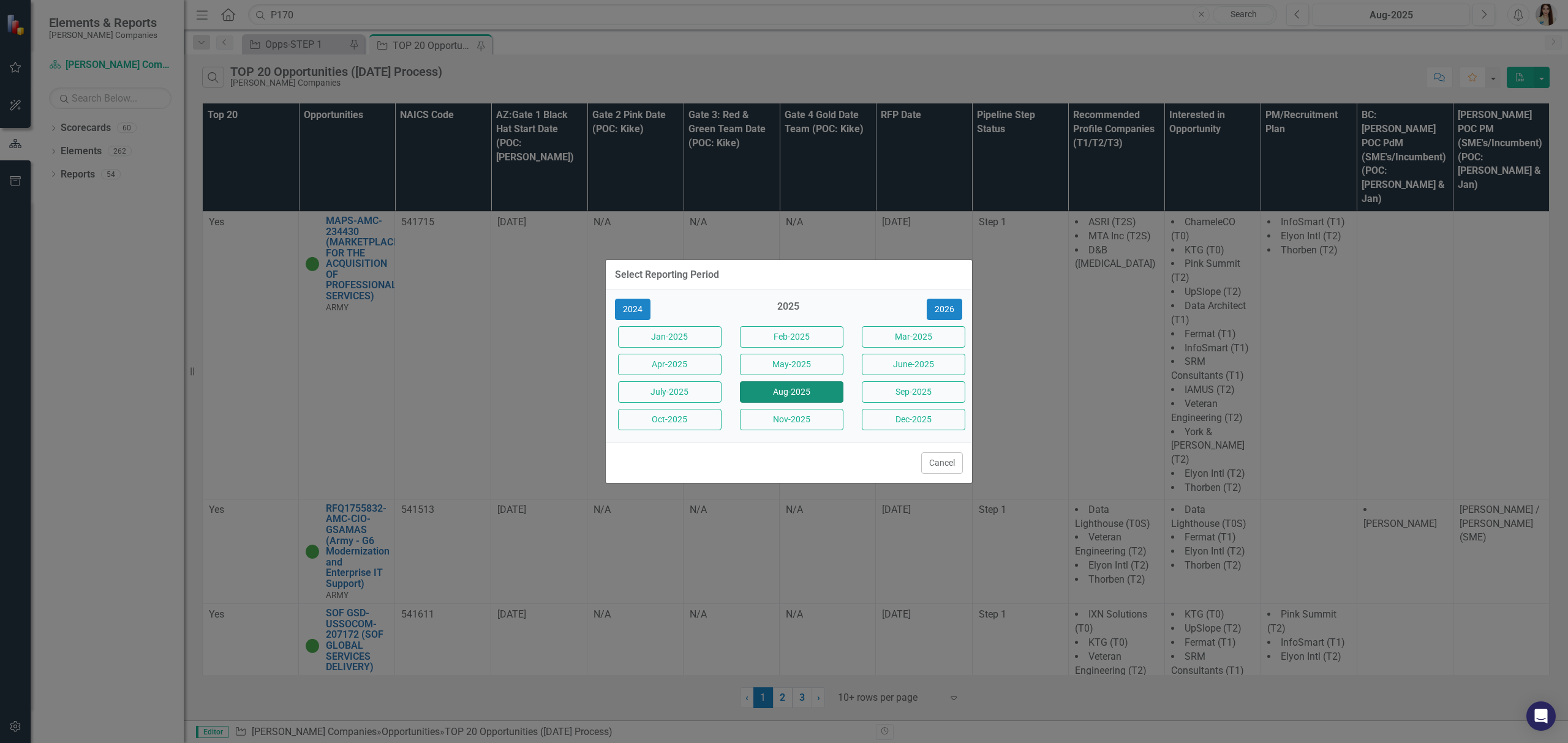
click at [819, 393] on button "Aug-2025" at bounding box center [792, 392] width 103 height 22
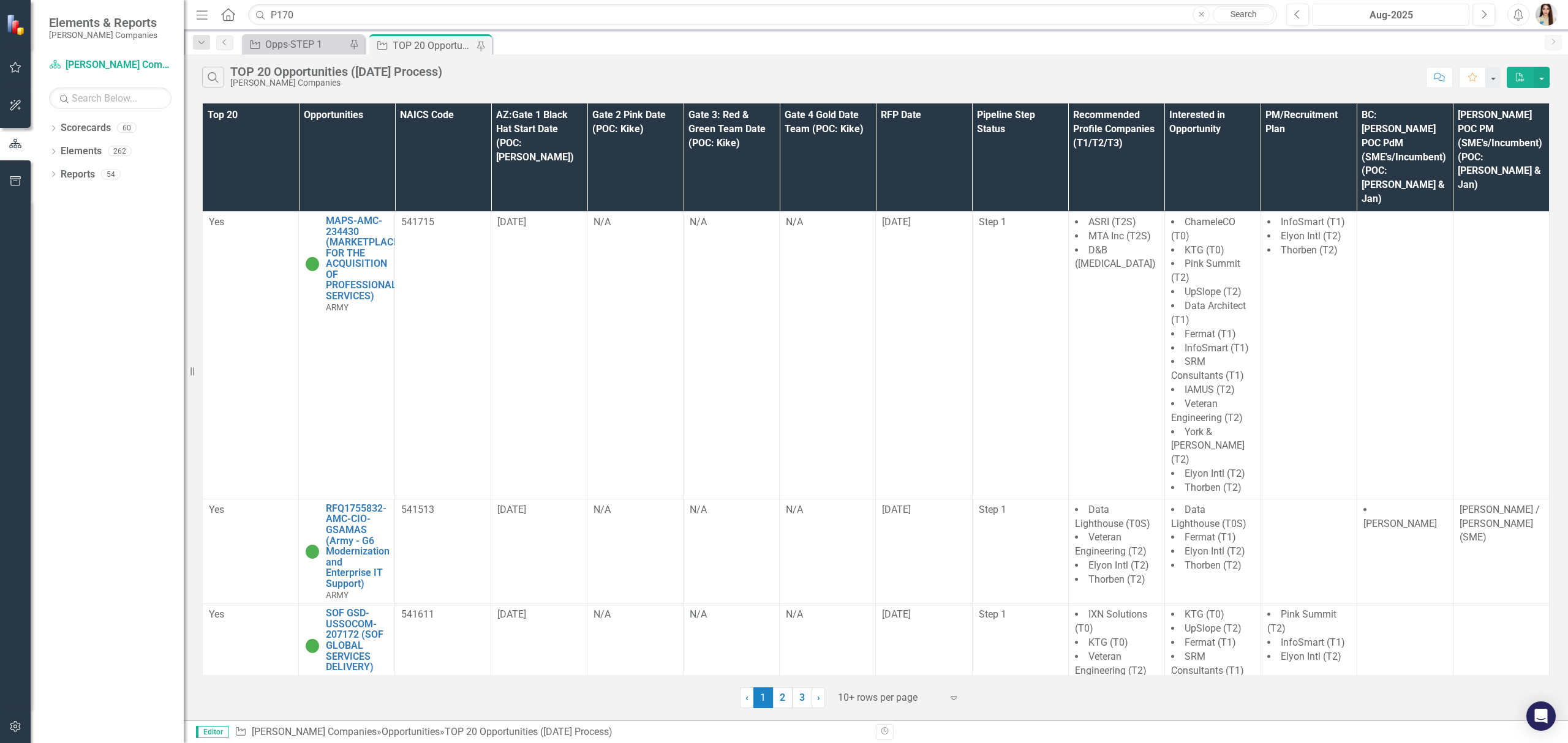
click at [1390, 21] on div "Aug-2025" at bounding box center [1391, 15] width 148 height 15
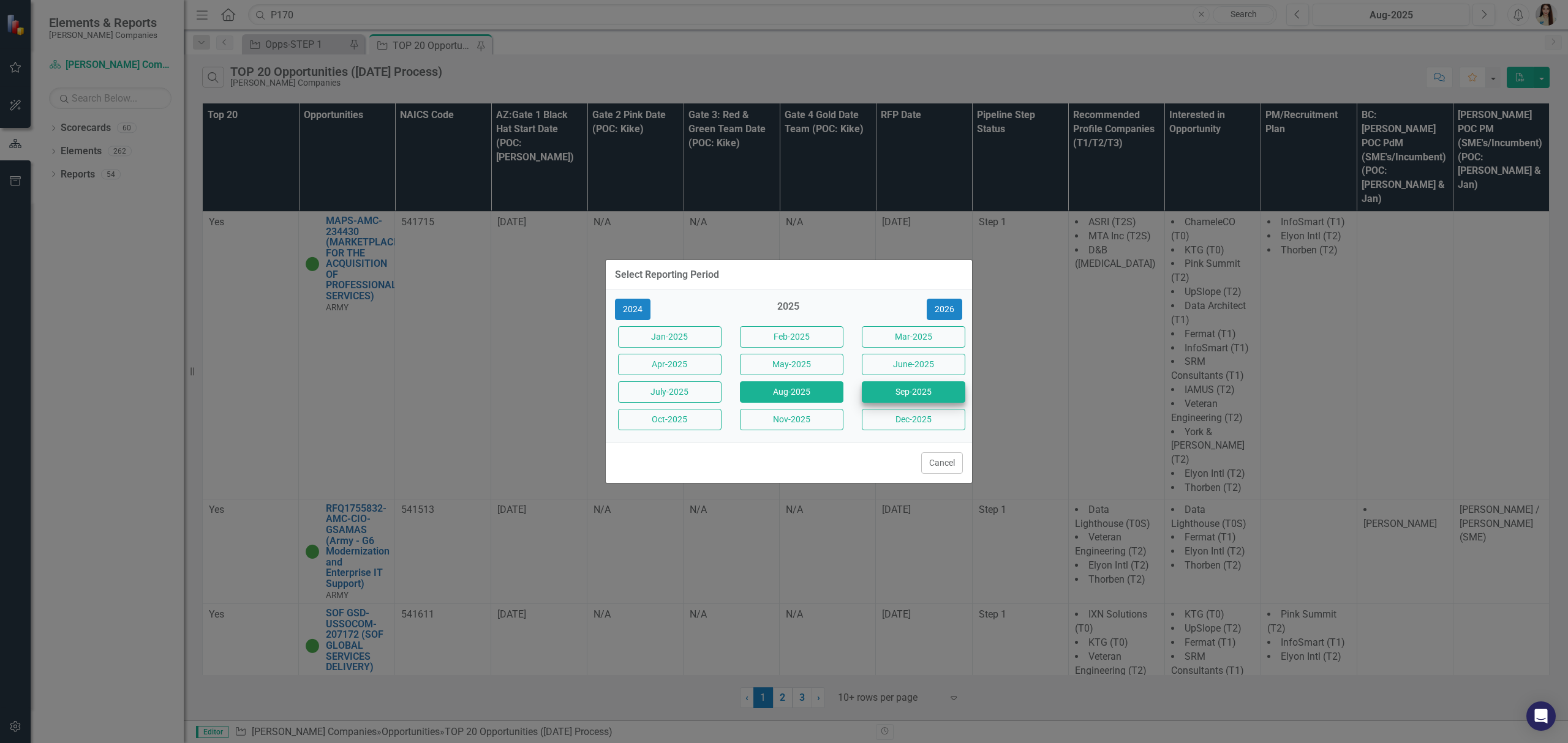
drag, startPoint x: 894, startPoint y: 407, endPoint x: 951, endPoint y: 383, distance: 61.8
click at [902, 405] on div "Jan-2025 Feb-2025 Mar-2025 Apr-2025 May-2025 June-2025 July-2025 Aug-2025 Sep-2…" at bounding box center [789, 378] width 367 height 110
click at [949, 385] on button "Sep-2025" at bounding box center [913, 392] width 103 height 22
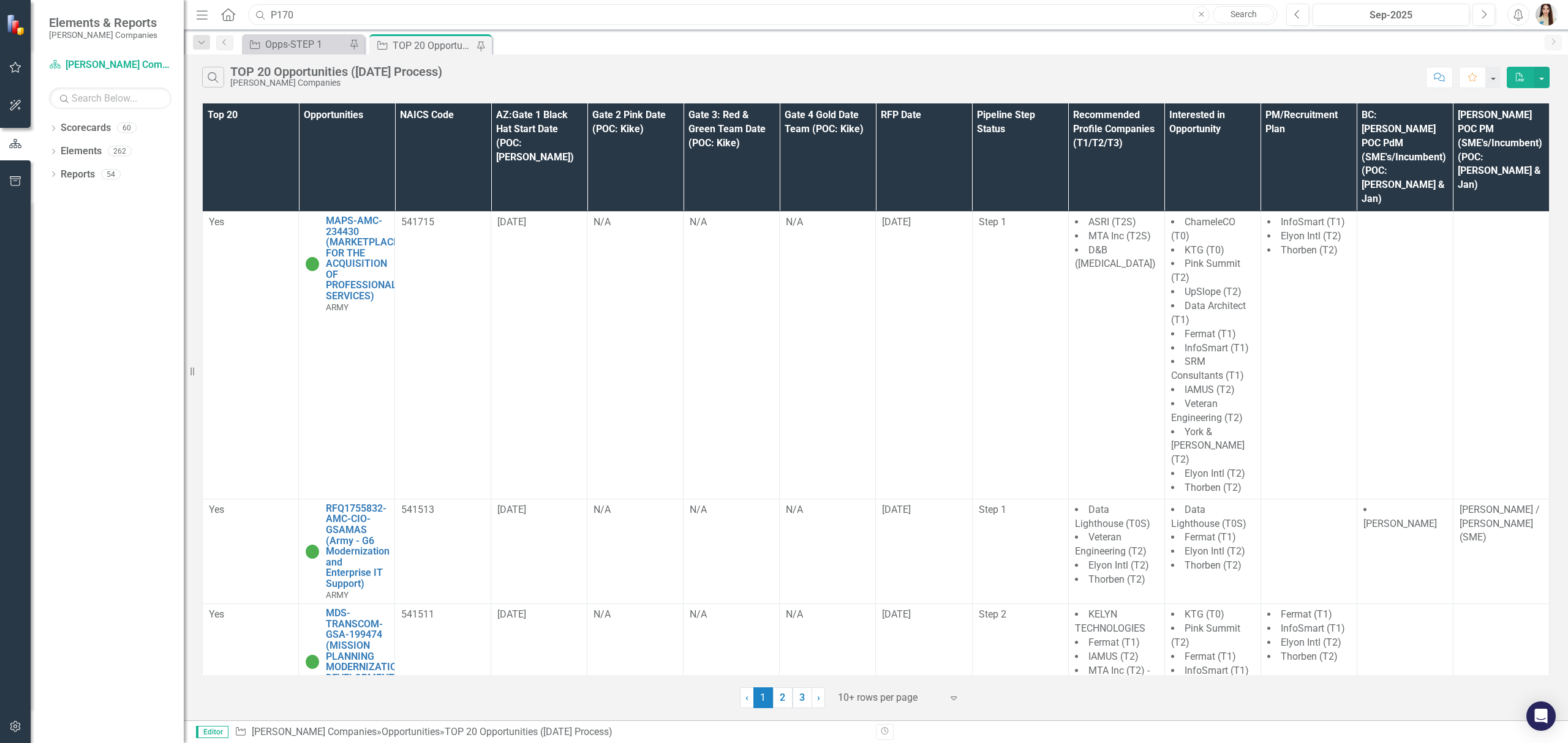
drag, startPoint x: 287, startPoint y: 0, endPoint x: 675, endPoint y: 3, distance: 388.0
click at [676, 5] on input "P170" at bounding box center [762, 15] width 1029 height 22
